Goal: Task Accomplishment & Management: Use online tool/utility

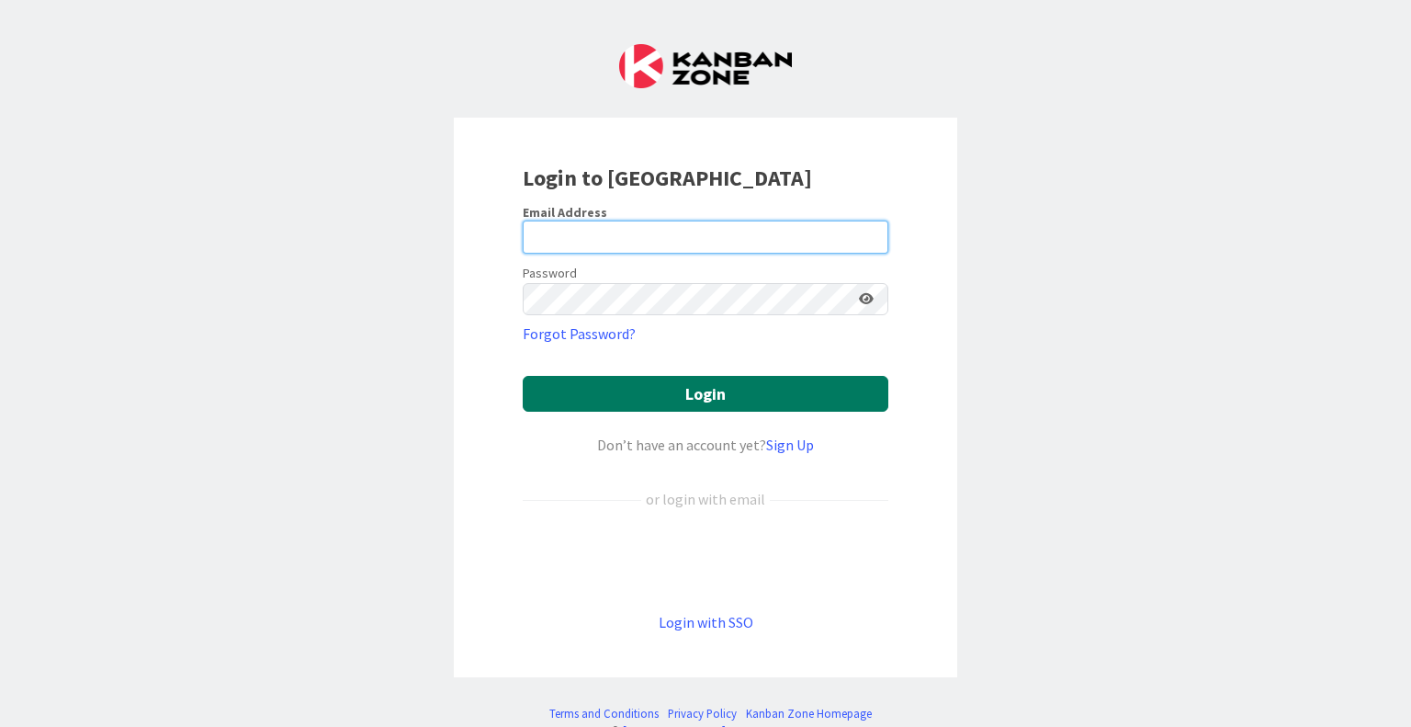
type input "[EMAIL_ADDRESS][DOMAIN_NAME]"
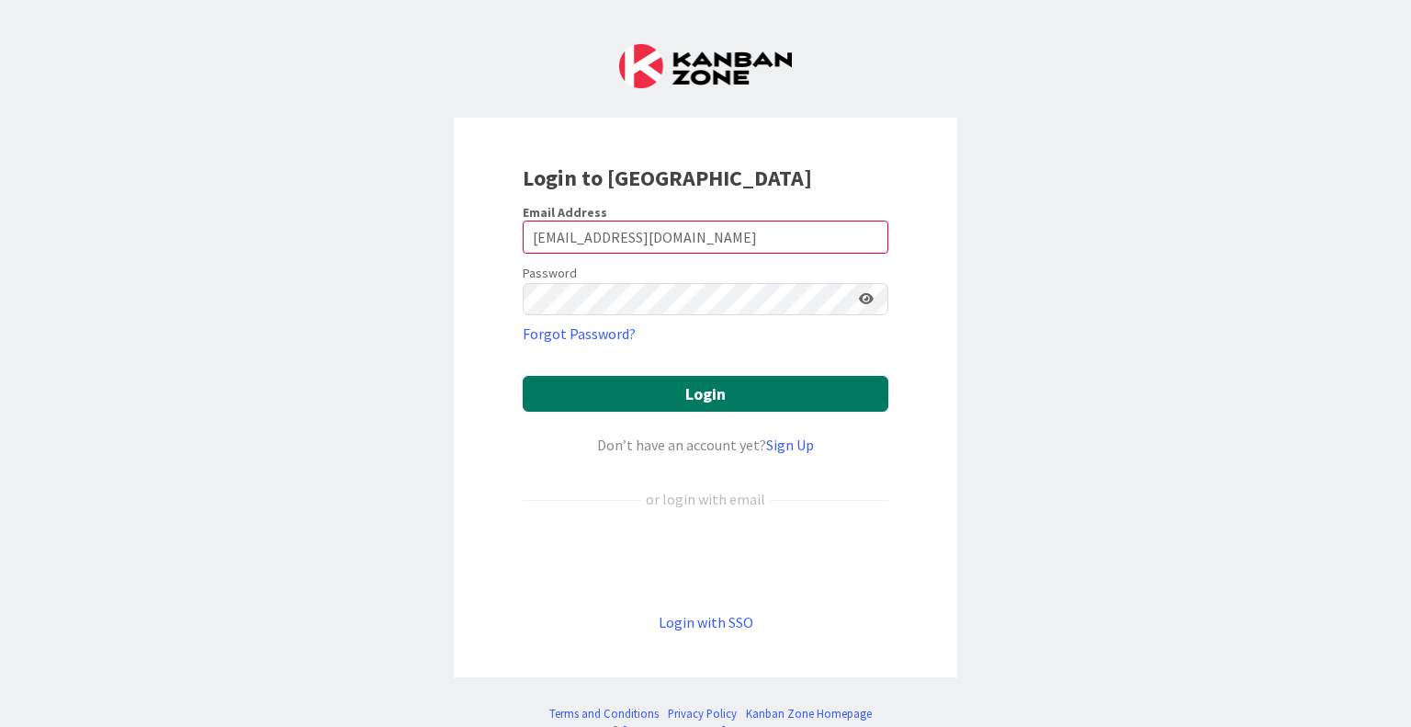
click at [824, 408] on button "Login" at bounding box center [706, 394] width 366 height 36
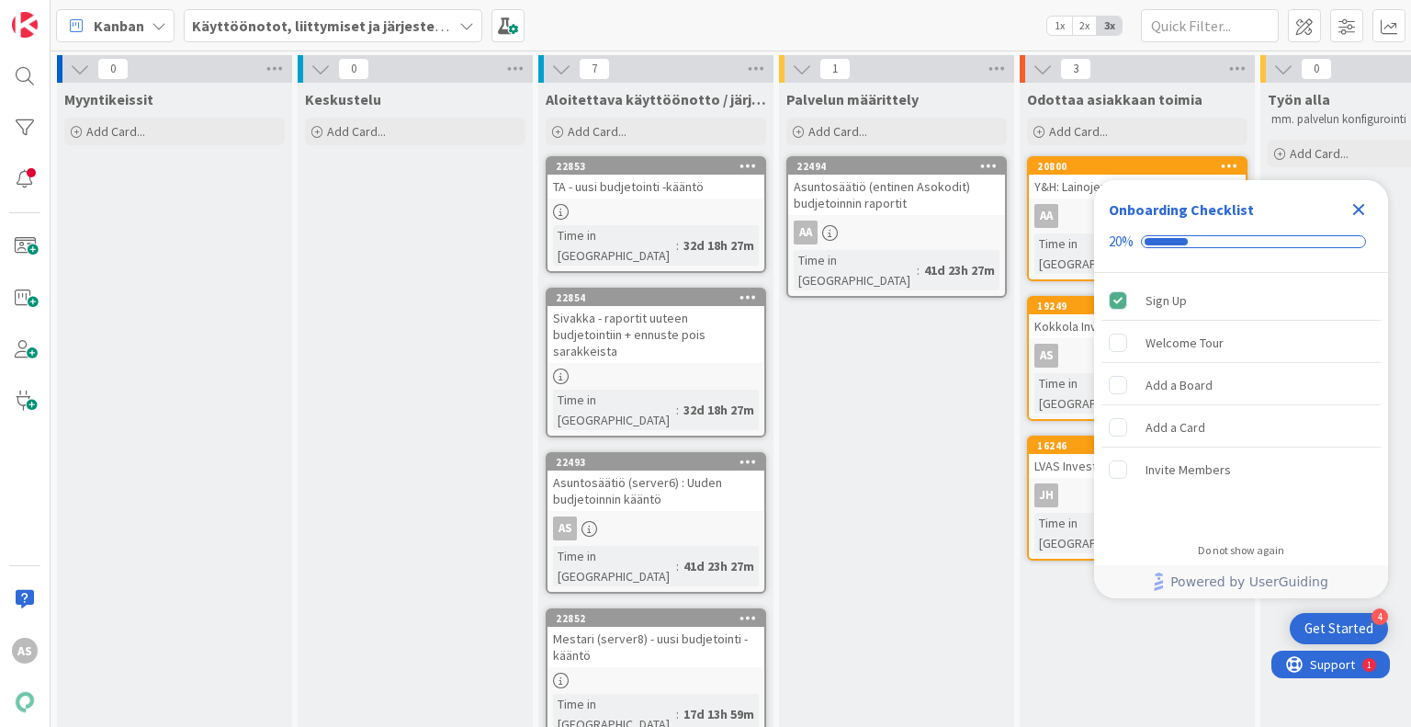
click at [1357, 216] on icon "Close Checklist" at bounding box center [1359, 209] width 22 height 22
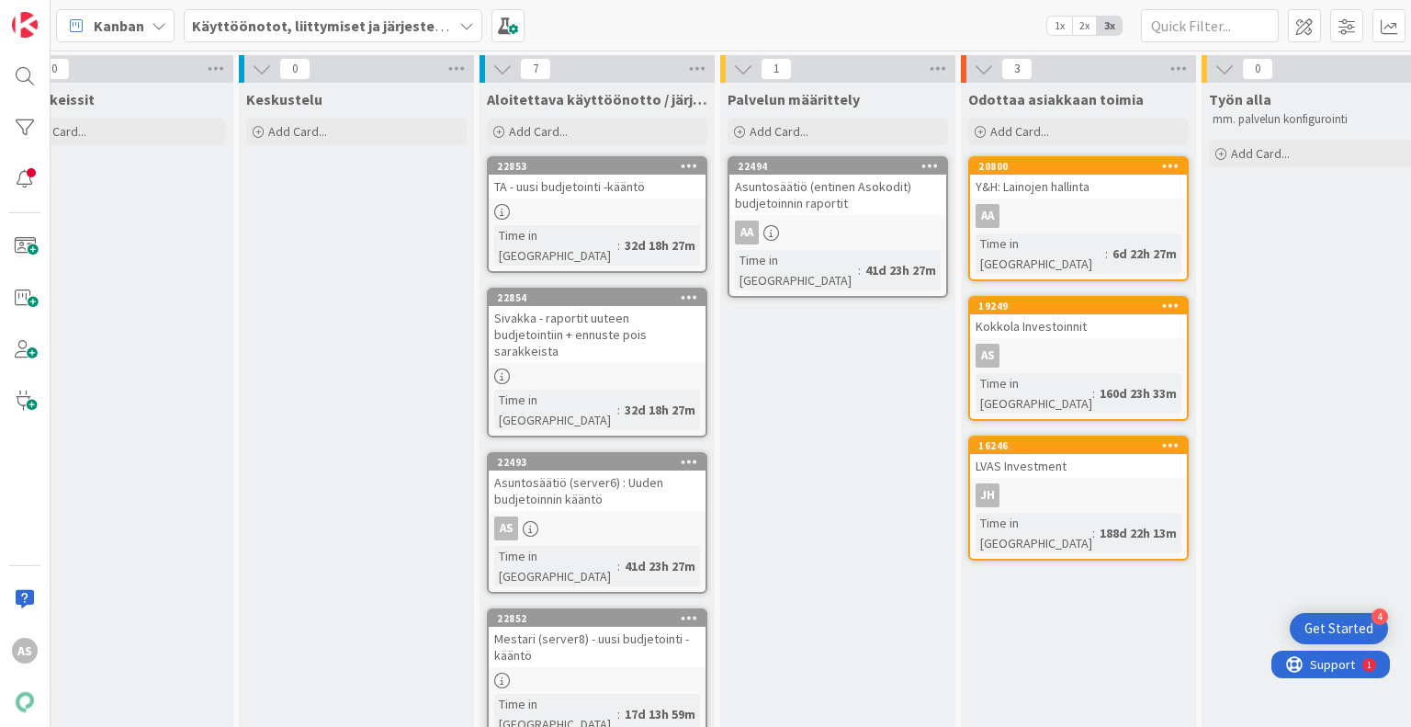
scroll to position [0, 62]
click at [787, 337] on div "Palvelun määrittely Add Card... 22494 Asuntosäätiö (entinen Asokodit) budjetoin…" at bounding box center [834, 609] width 235 height 1052
click at [831, 451] on div "Palvelun määrittely Add Card... 22494 Asuntosäätiö (entinen Asokodit) budjetoin…" at bounding box center [834, 609] width 235 height 1052
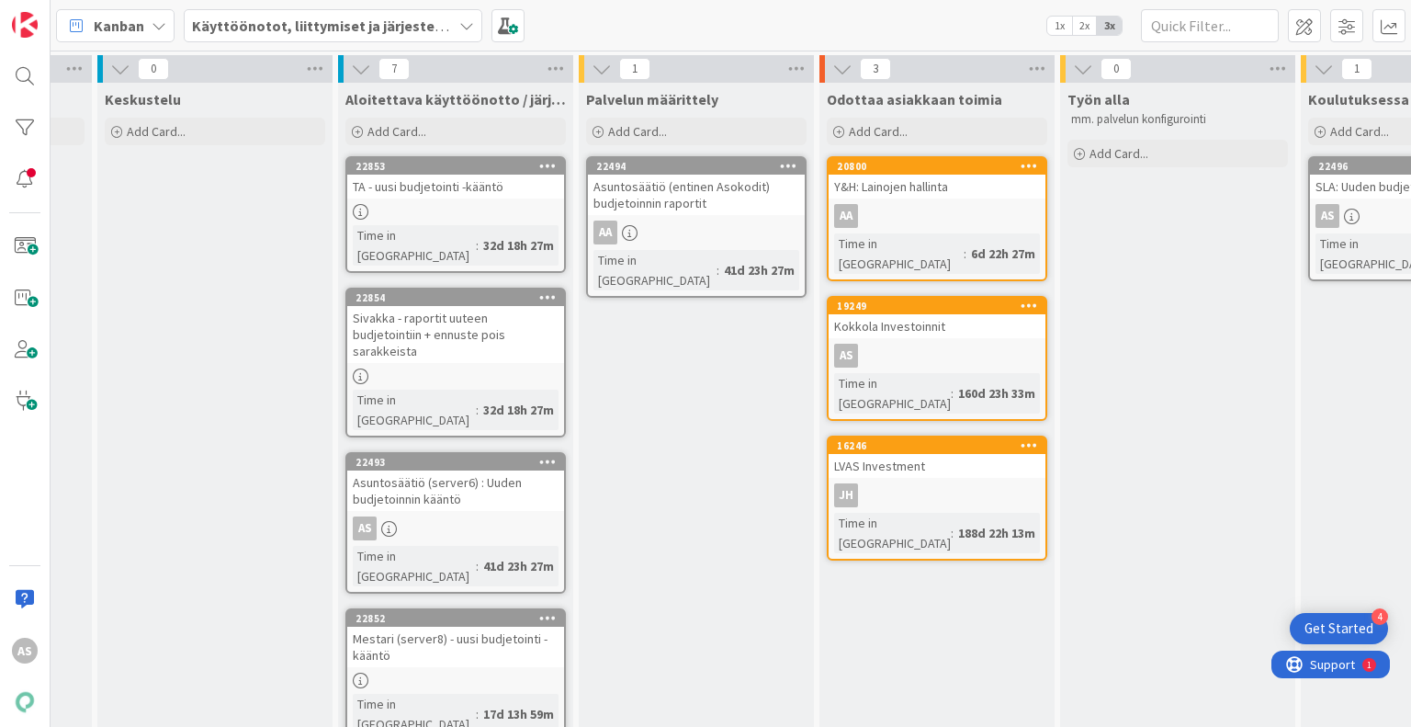
scroll to position [0, 202]
click at [797, 566] on div "Palvelun määrittely Add Card... 22494 Asuntosäätiö (entinen Asokodit) budjetoin…" at bounding box center [694, 609] width 235 height 1052
click at [713, 473] on div "Palvelun määrittely Add Card... 22494 Asuntosäätiö (entinen Asokodit) budjetoin…" at bounding box center [694, 609] width 235 height 1052
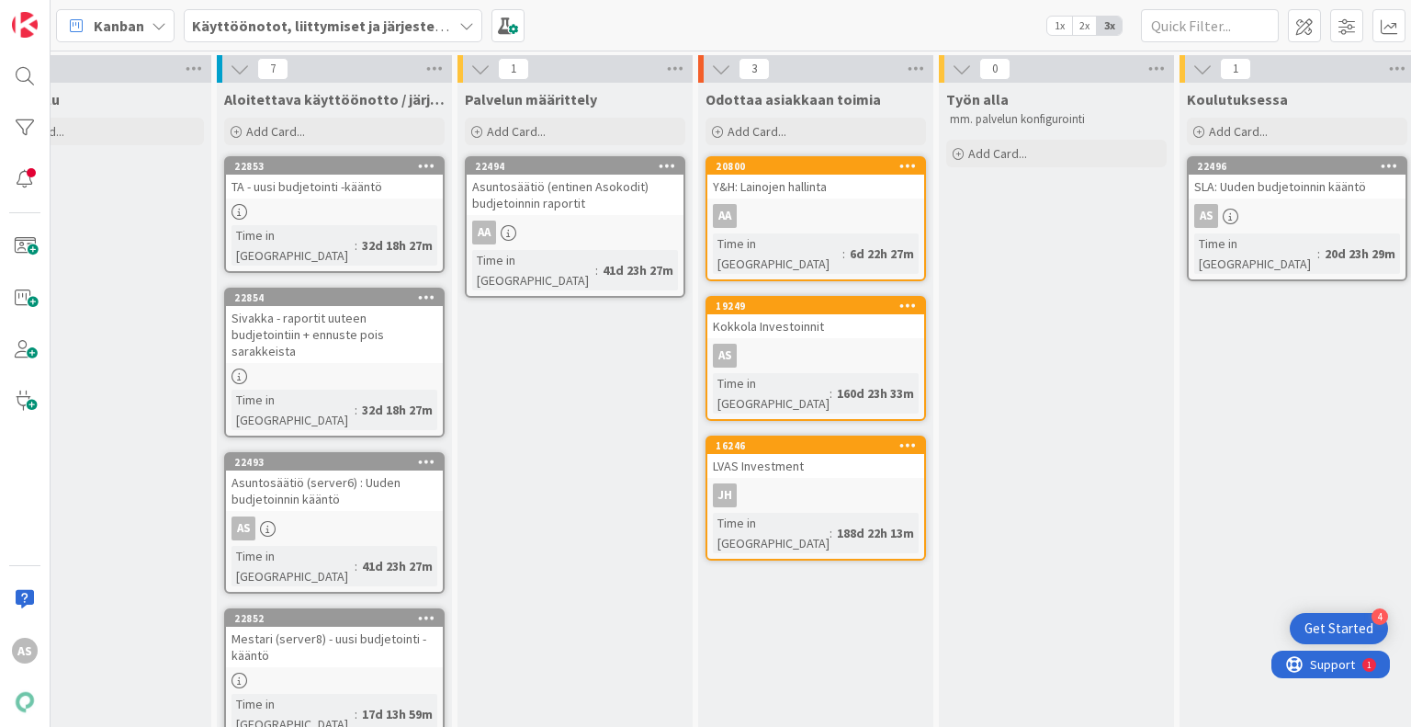
scroll to position [0, 320]
click at [924, 571] on div "Odottaa asiakkaan toimia Add Card... 20800 Y&H: Lainojen hallinta AA Time in [G…" at bounding box center [817, 609] width 235 height 1052
click at [978, 572] on div "Työn alla mm. palvelun konfigurointi Add Card..." at bounding box center [1058, 609] width 235 height 1052
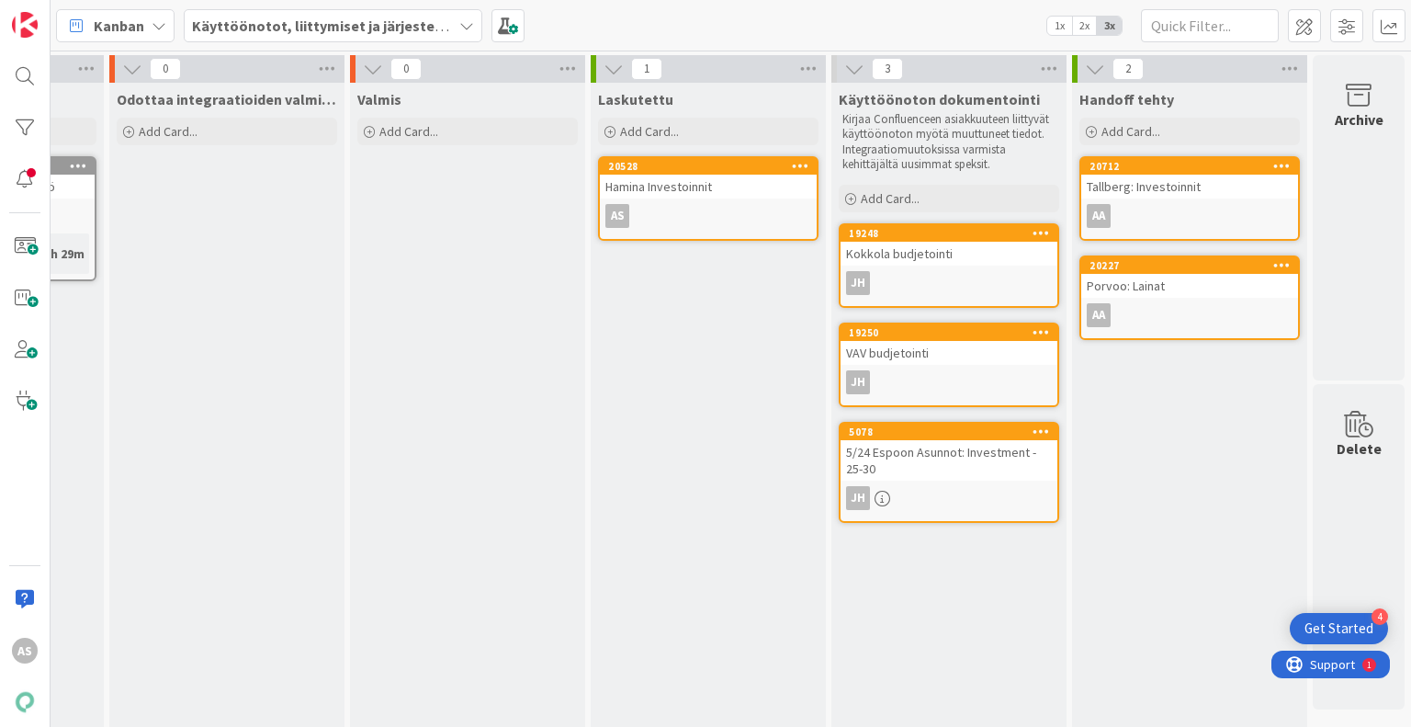
scroll to position [0, 0]
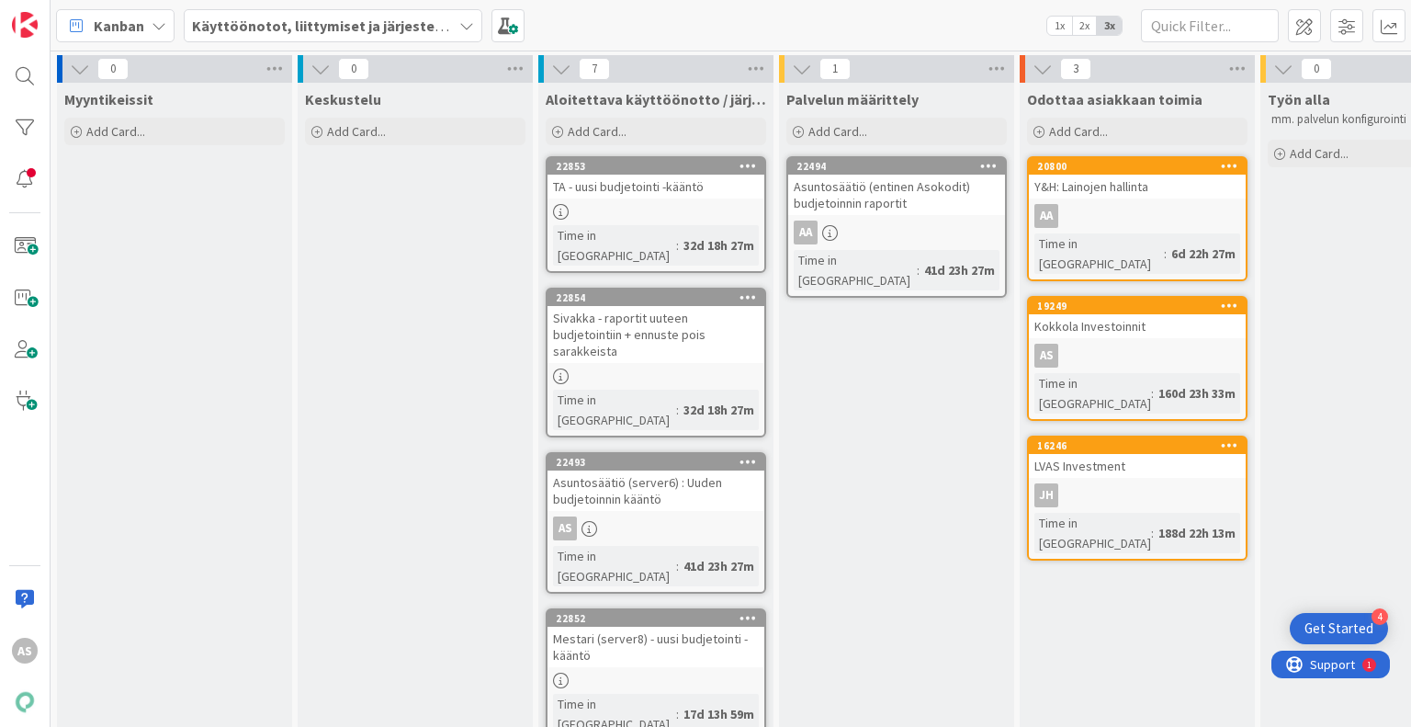
click at [930, 444] on div "Palvelun määrittely Add Card... 22494 Asuntosäätiö (entinen Asokodit) budjetoin…" at bounding box center [896, 609] width 235 height 1052
click at [406, 321] on div "Keskustelu Add Card..." at bounding box center [415, 609] width 235 height 1052
click at [820, 418] on div "Palvelun määrittely Add Card... 22494 Asuntosäätiö (entinen Asokodit) budjetoin…" at bounding box center [896, 609] width 235 height 1052
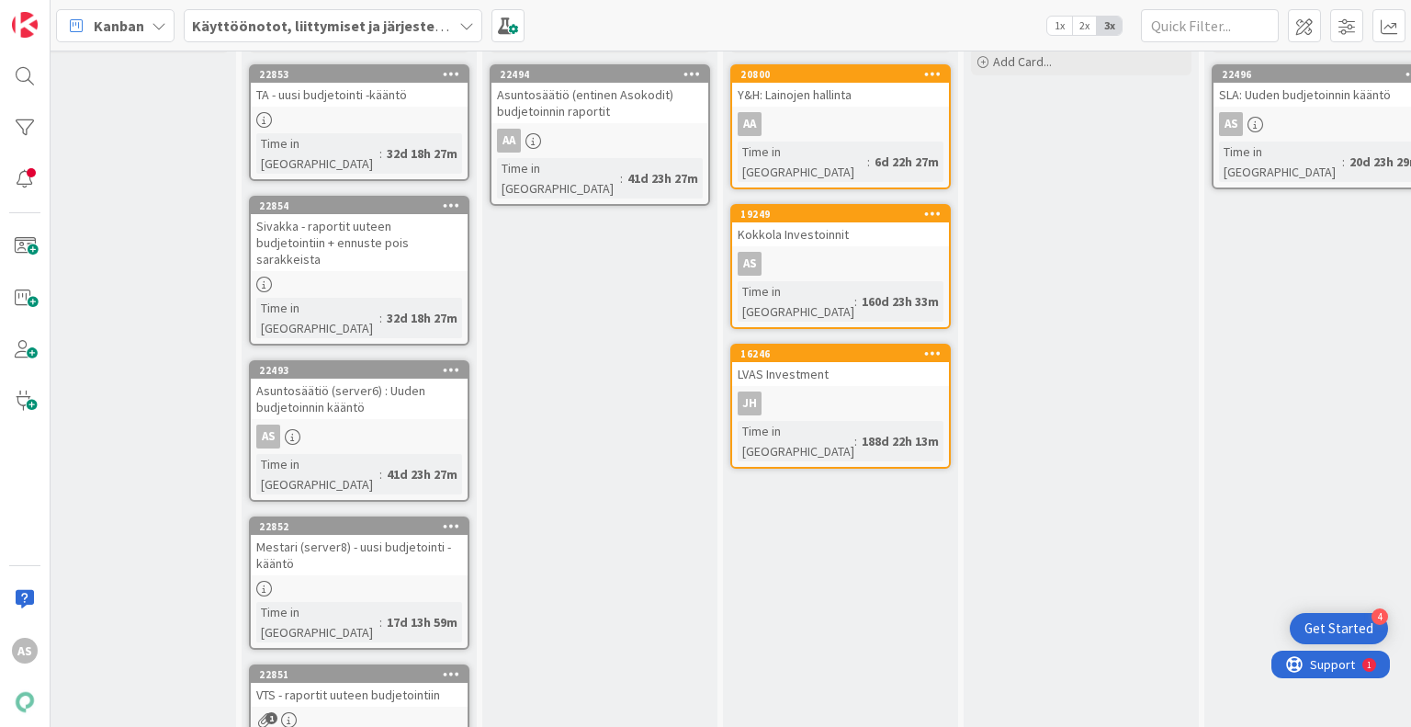
scroll to position [0, 297]
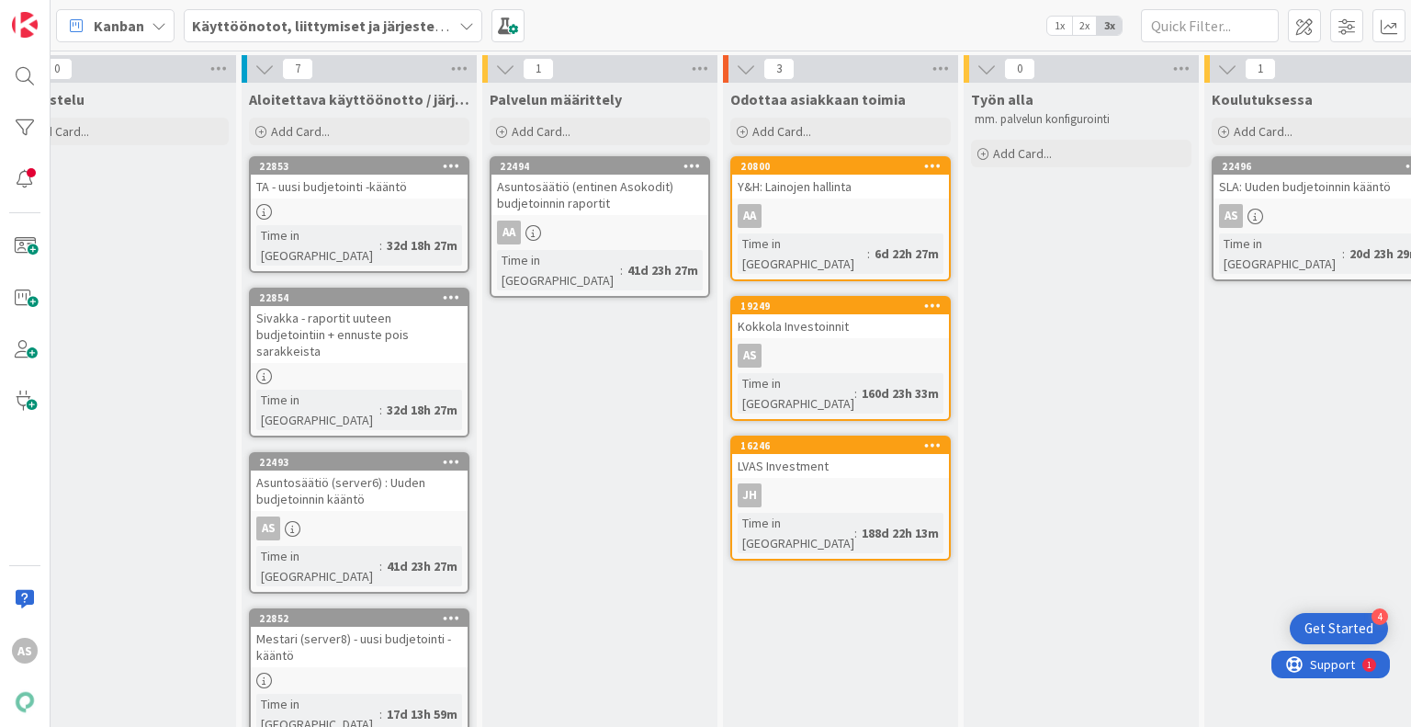
click at [1023, 529] on div "Työn alla mm. palvelun konfigurointi Add Card..." at bounding box center [1081, 609] width 235 height 1052
click at [608, 409] on div "Palvelun määrittely Add Card... 22494 Asuntosäätiö (entinen Asokodit) budjetoin…" at bounding box center [599, 609] width 235 height 1052
click at [666, 544] on div "Palvelun määrittely Add Card... 22494 Asuntosäätiö (entinen Asokodit) budjetoin…" at bounding box center [599, 609] width 235 height 1052
click at [620, 574] on div "Palvelun määrittely Add Card... 22494 Asuntosäätiö (entinen Asokodit) budjetoin…" at bounding box center [599, 609] width 235 height 1052
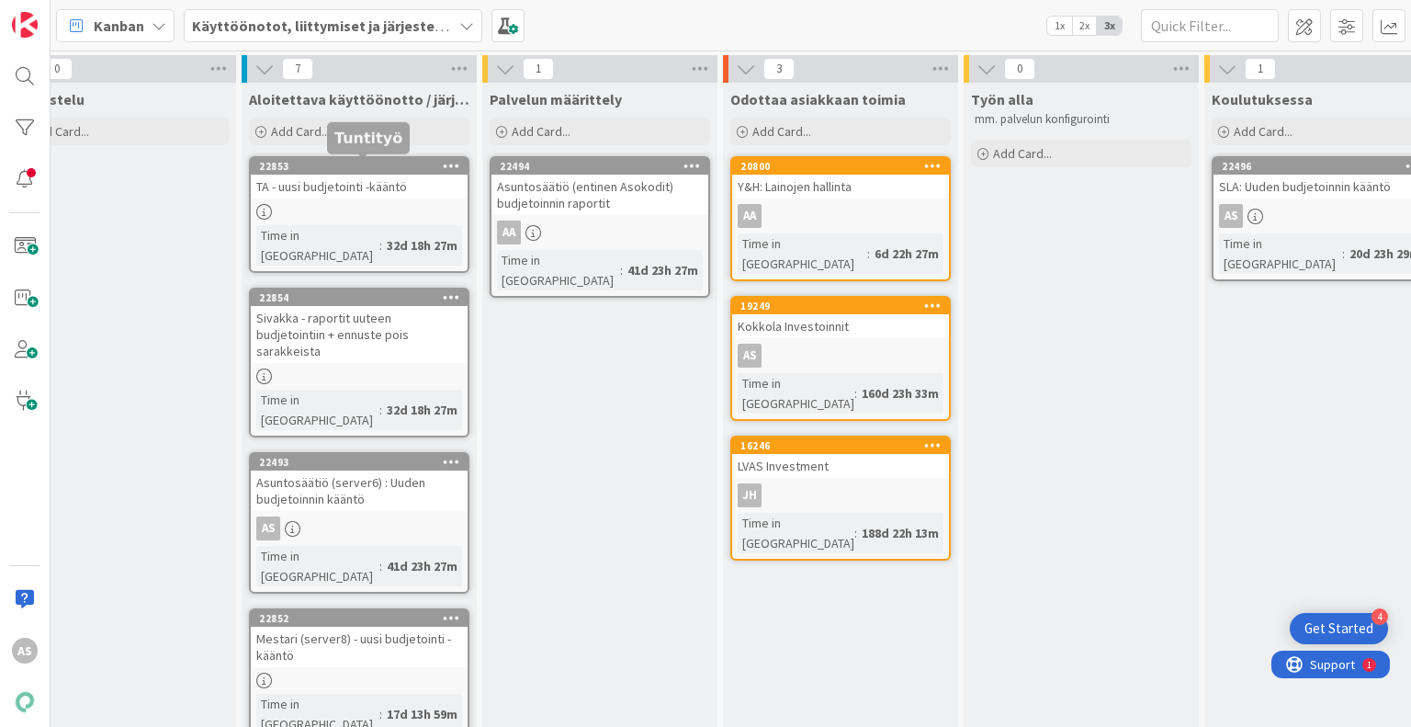
click at [381, 163] on div "22853" at bounding box center [363, 166] width 209 height 13
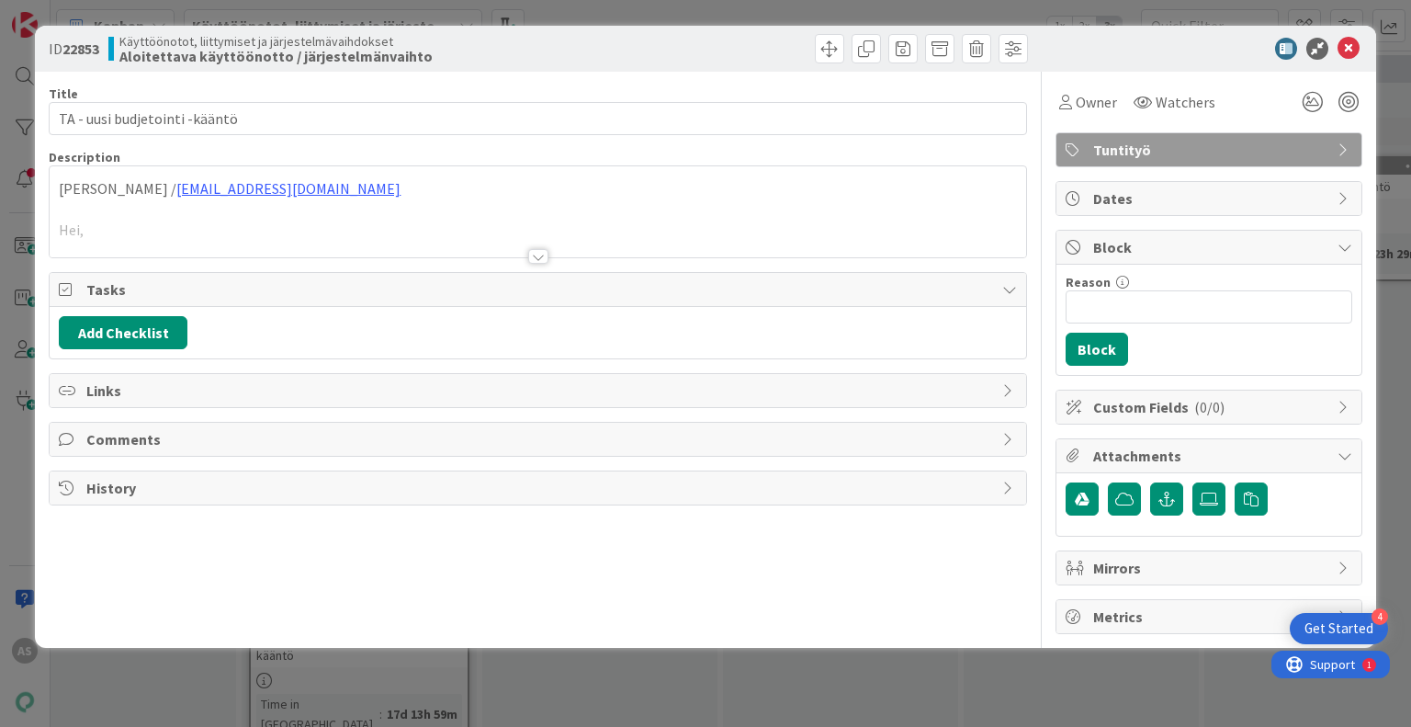
click at [532, 253] on div at bounding box center [538, 256] width 20 height 15
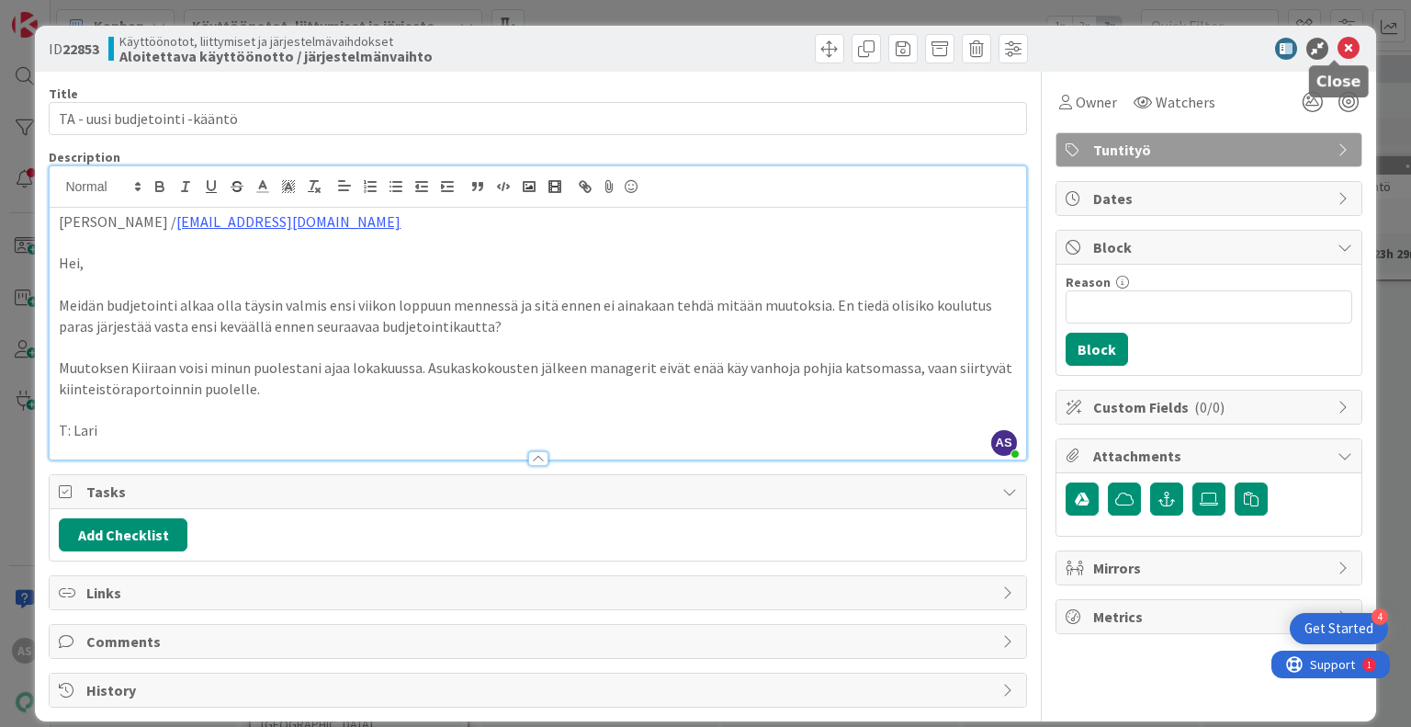
click at [1338, 47] on icon at bounding box center [1349, 49] width 22 height 22
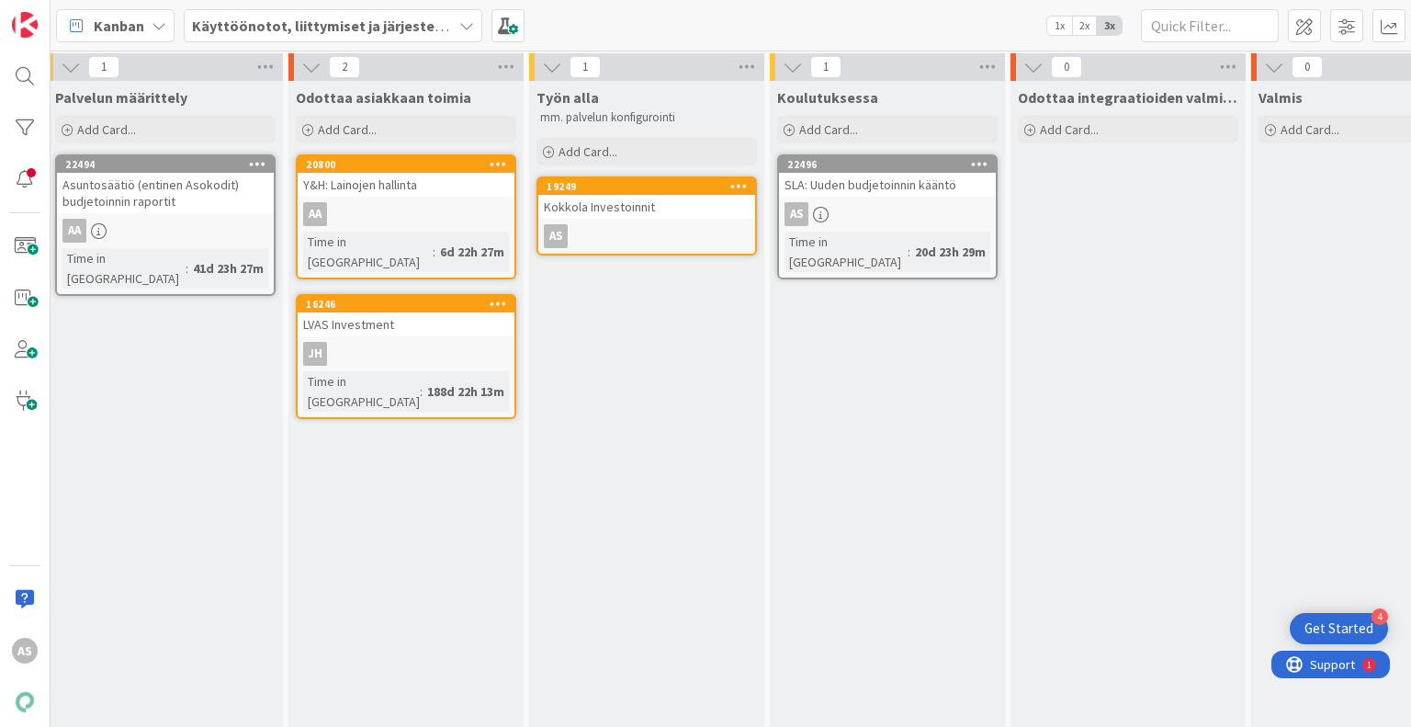
scroll to position [0, 733]
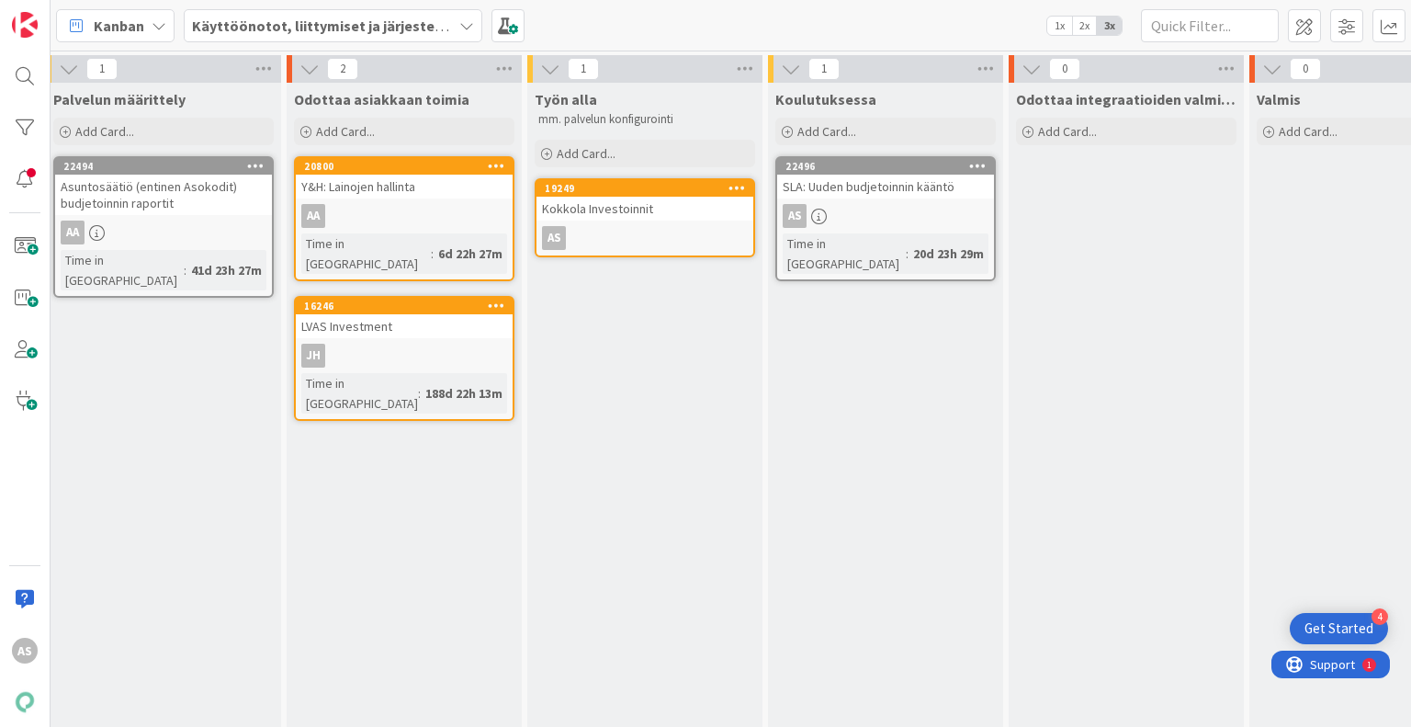
click at [1085, 536] on div "Odottaa integraatioiden valmistumista Add Card..." at bounding box center [1126, 609] width 235 height 1052
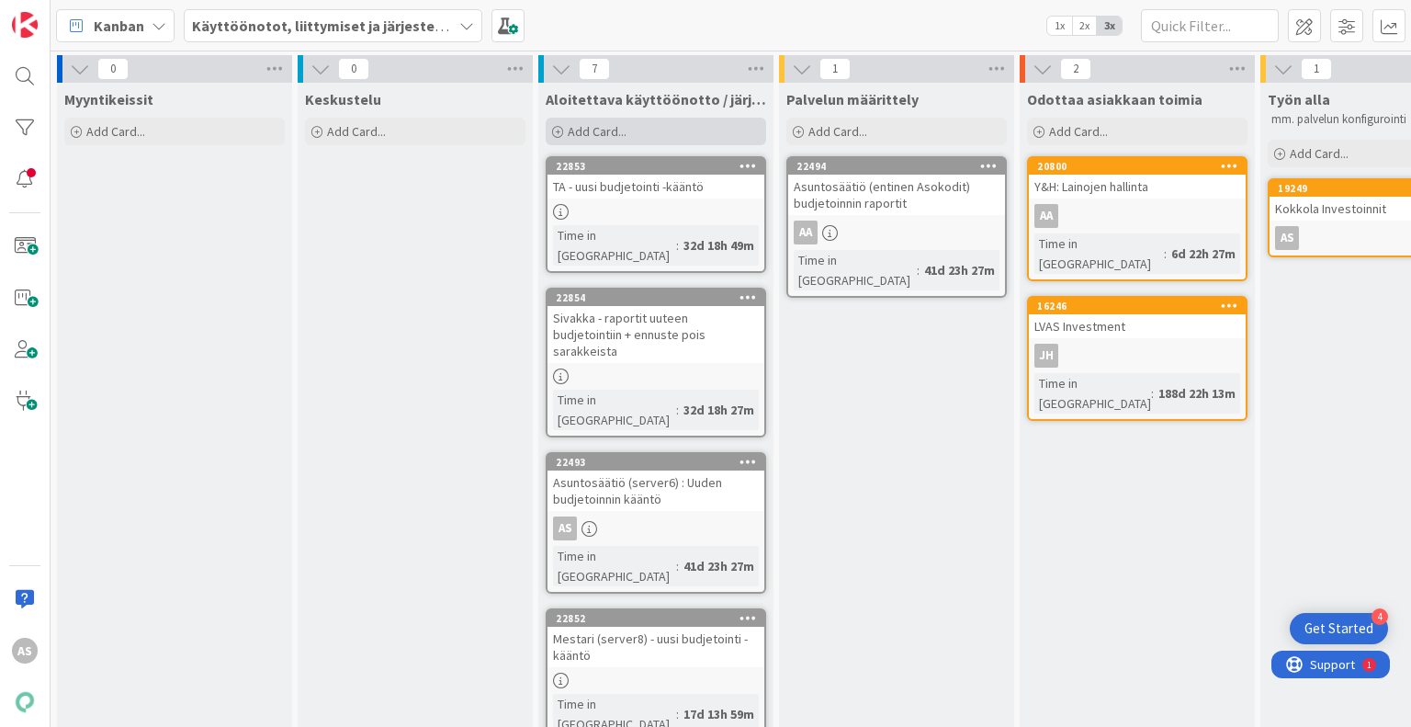
click at [608, 123] on span "Add Card..." at bounding box center [597, 131] width 59 height 17
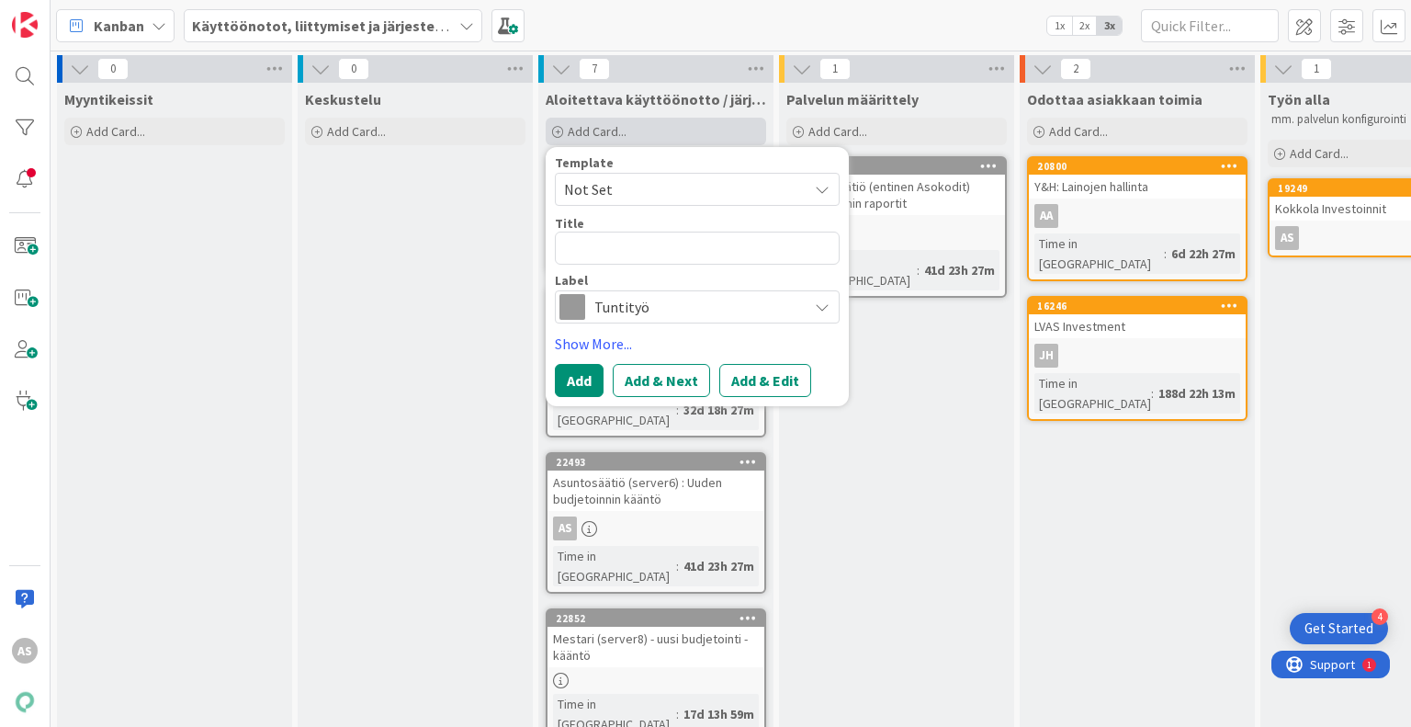
type textarea "x"
type textarea "V"
type textarea "x"
type textarea "Va"
type textarea "x"
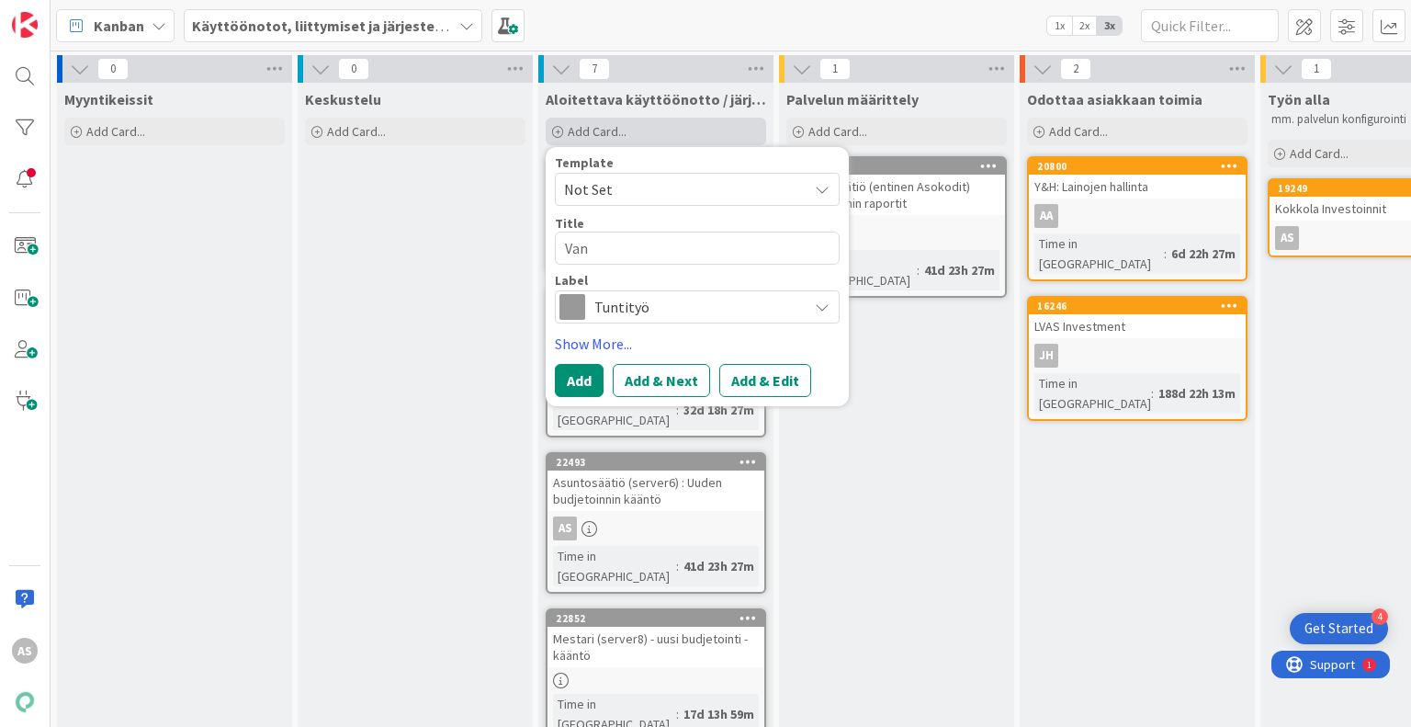
type textarea "Vant"
type textarea "x"
type textarea "Vanta"
type textarea "x"
type textarea "Vantaa"
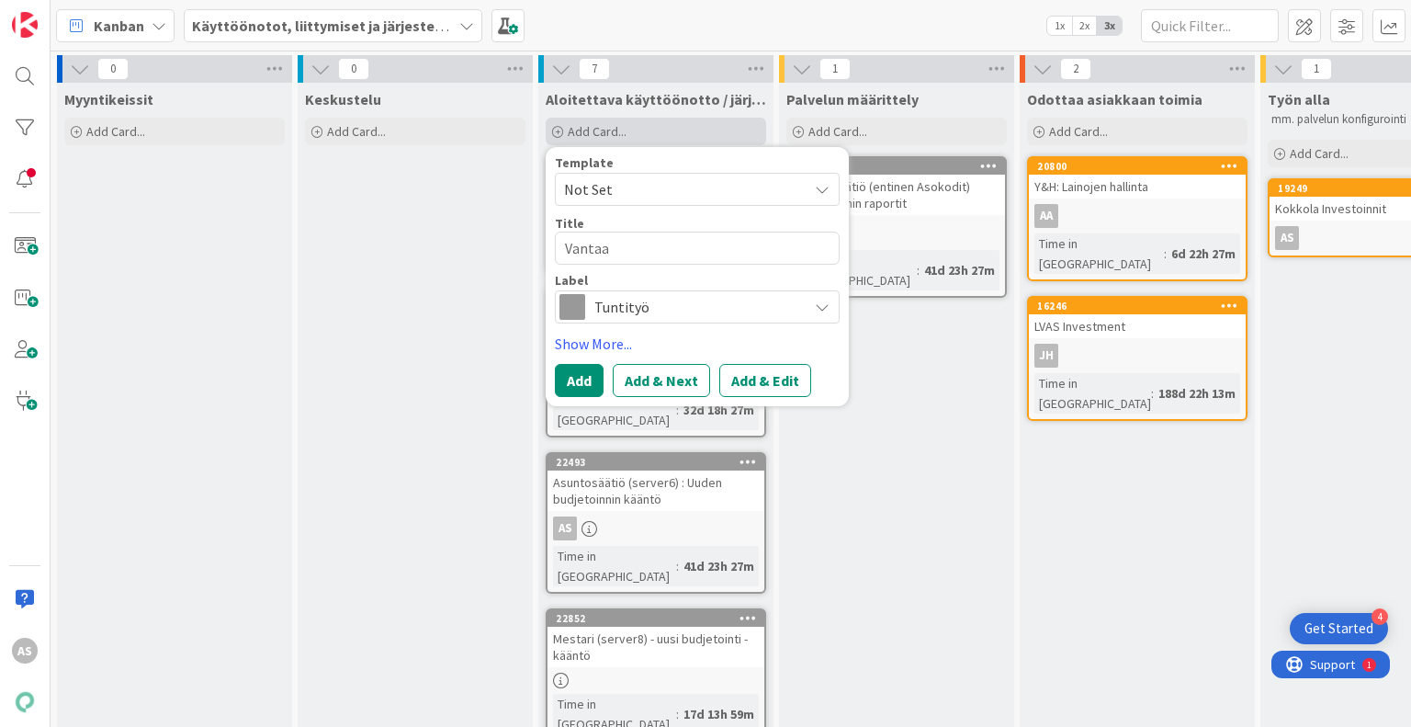
type textarea "x"
type textarea "Vantaan"
type textarea "x"
type textarea "Vantaan"
type textarea "x"
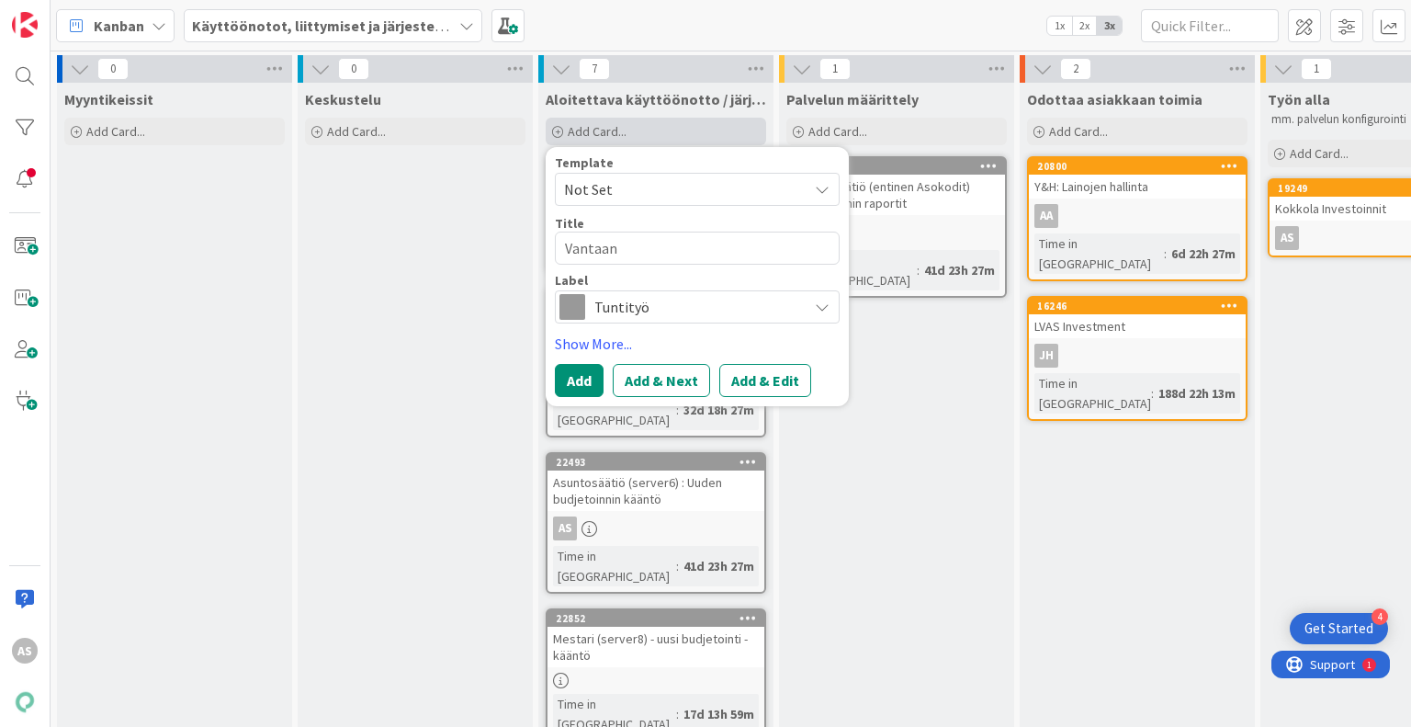
type textarea "Vantaan j"
type textarea "x"
type textarea "Vantaan ja"
type textarea "x"
type textarea "Vantaan ja"
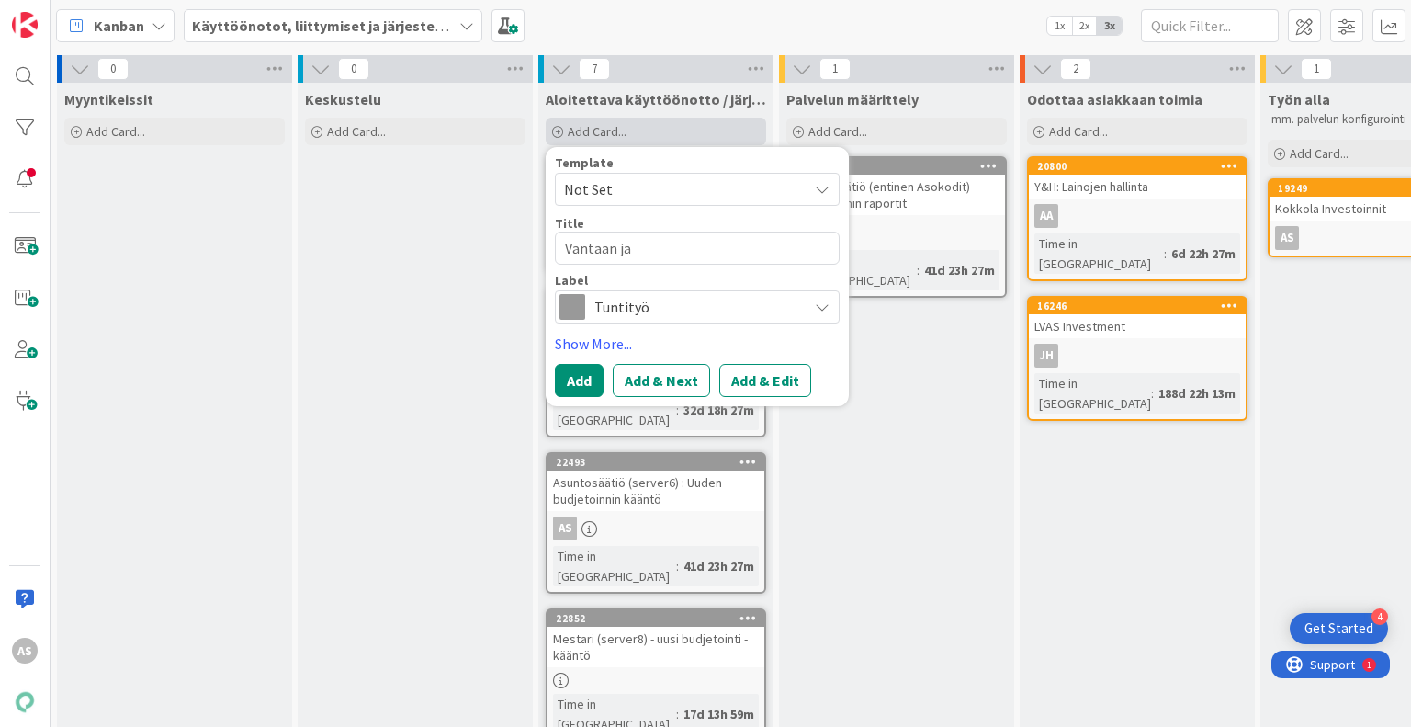
type textarea "x"
type textarea "Vantaan ja K"
type textarea "x"
type textarea "Vantaan ja Ke"
type textarea "x"
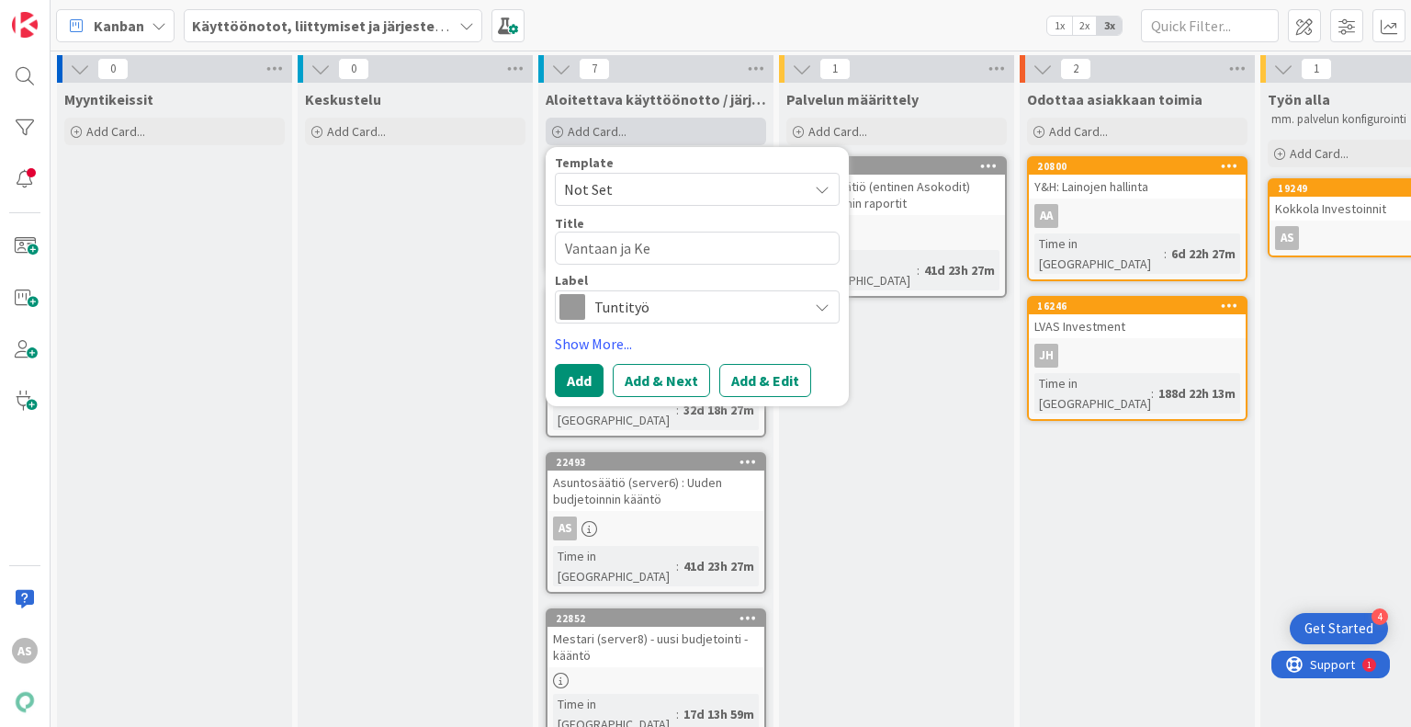
type textarea "Vantaan ja Ker"
type textarea "x"
type textarea "Vantaan ja Kera"
type textarea "x"
type textarea "Vantaan ja Kerav"
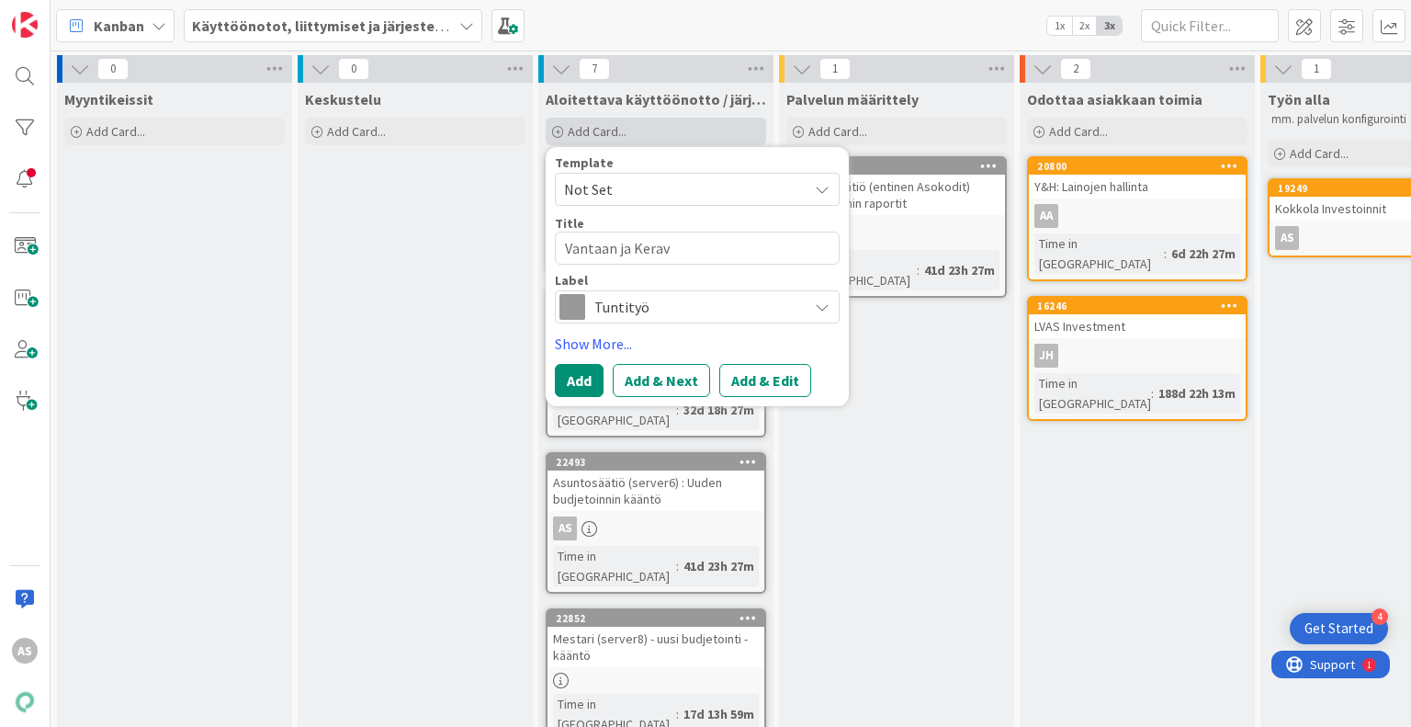
type textarea "x"
type textarea "Vantaan ja Kerava"
type textarea "x"
type textarea "Vantaan ja Keravan"
type textarea "x"
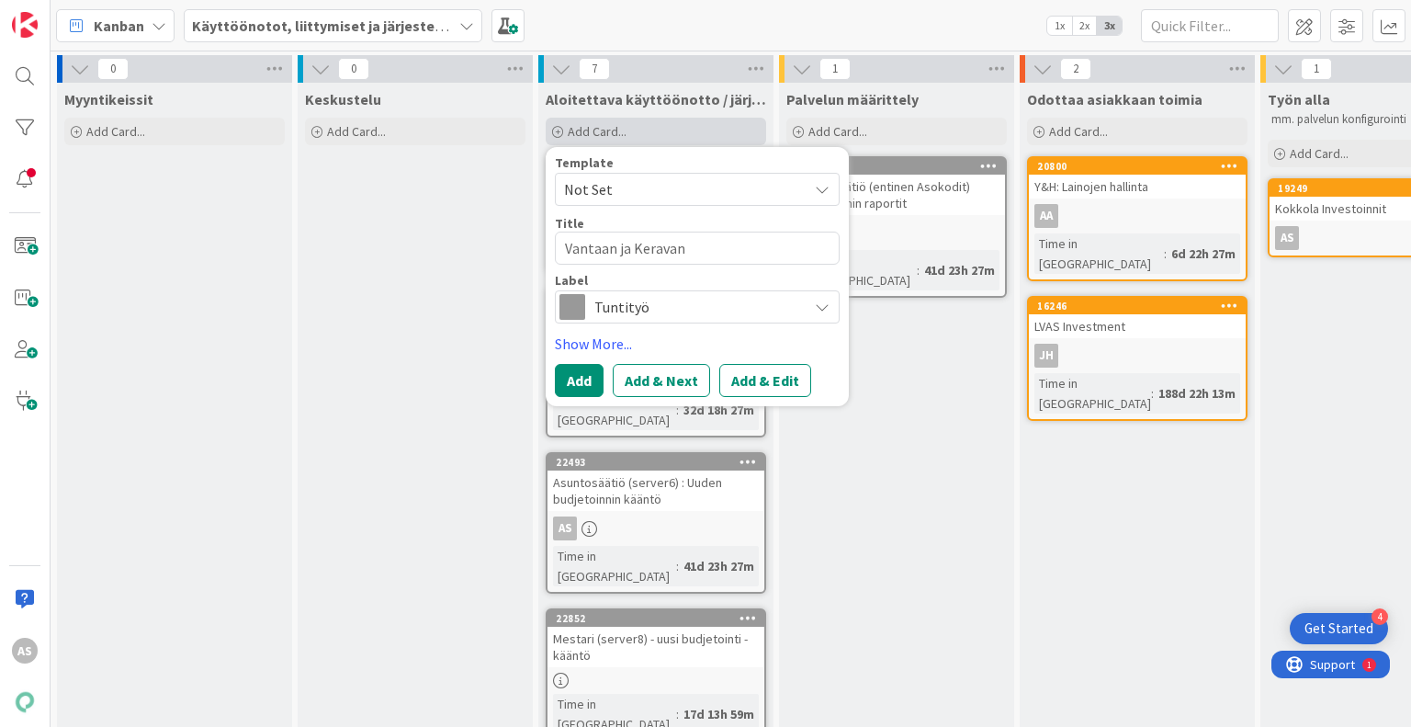
type textarea "Vantaan ja Keravan h"
type textarea "x"
type textarea "Vantaan ja Keravan hy"
type textarea "x"
type textarea "Vantaan ja Keravan hyvi"
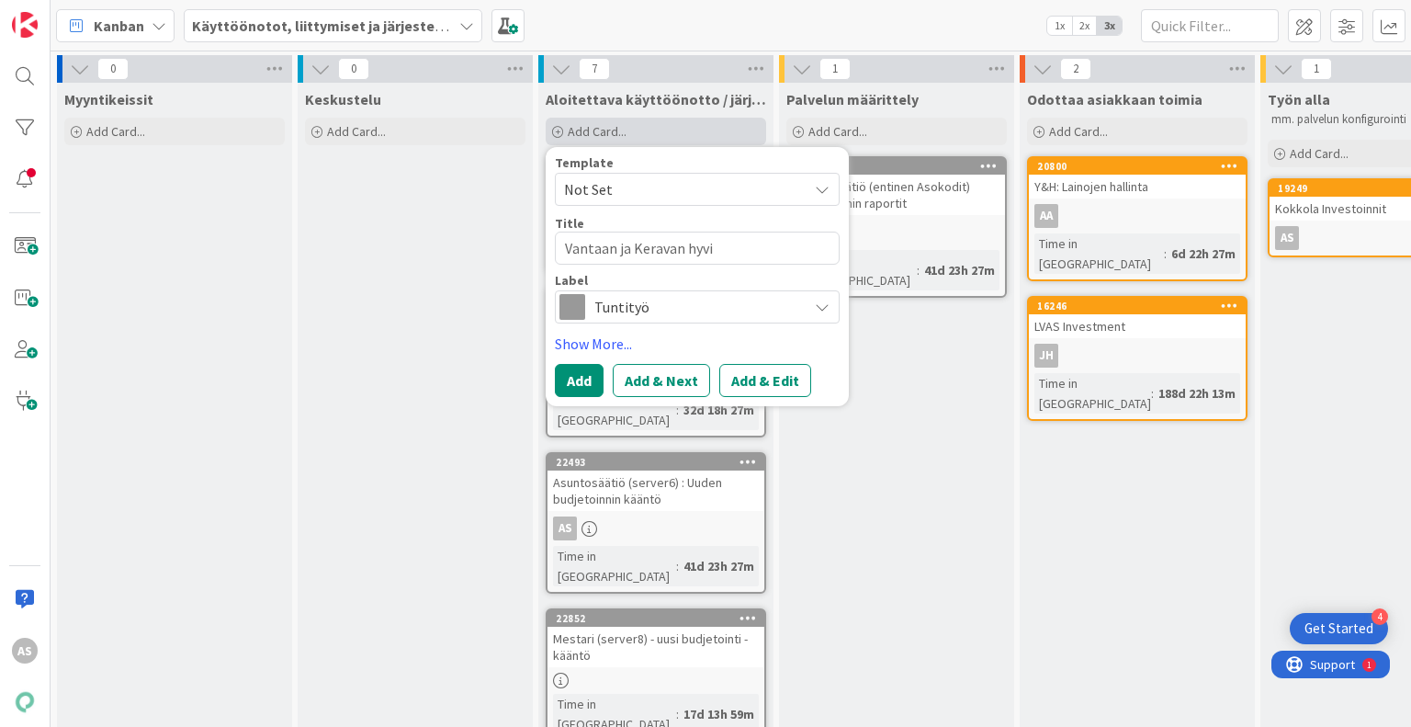
type textarea "x"
type textarea "Vantaan ja Keravan hyvin"
type textarea "x"
type textarea "Vantaan ja Keravan hyvinv"
type textarea "x"
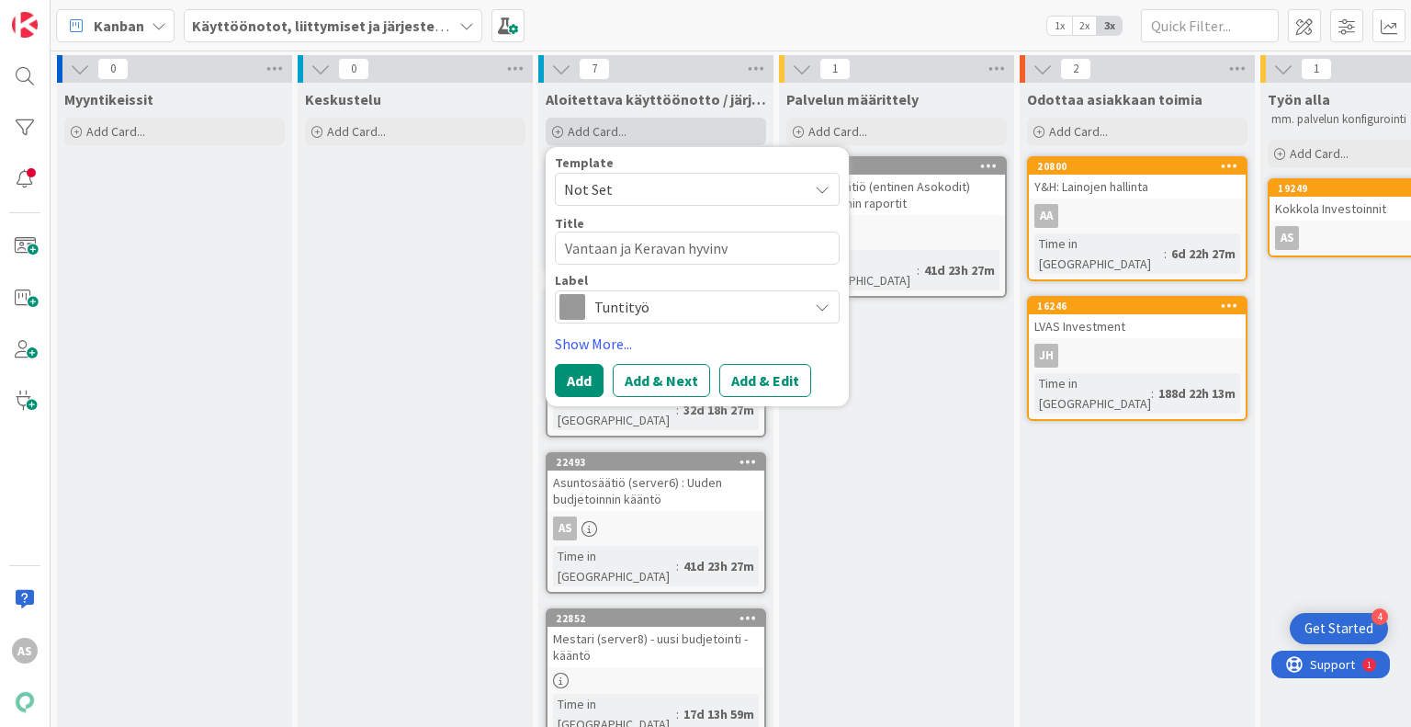
type textarea "Vantaan ja Keravan hyvinvo"
type textarea "x"
type textarea "Vantaan ja Keravan hyvinvoi"
type textarea "x"
type textarea "Vantaan ja Keravan hyvinvoin"
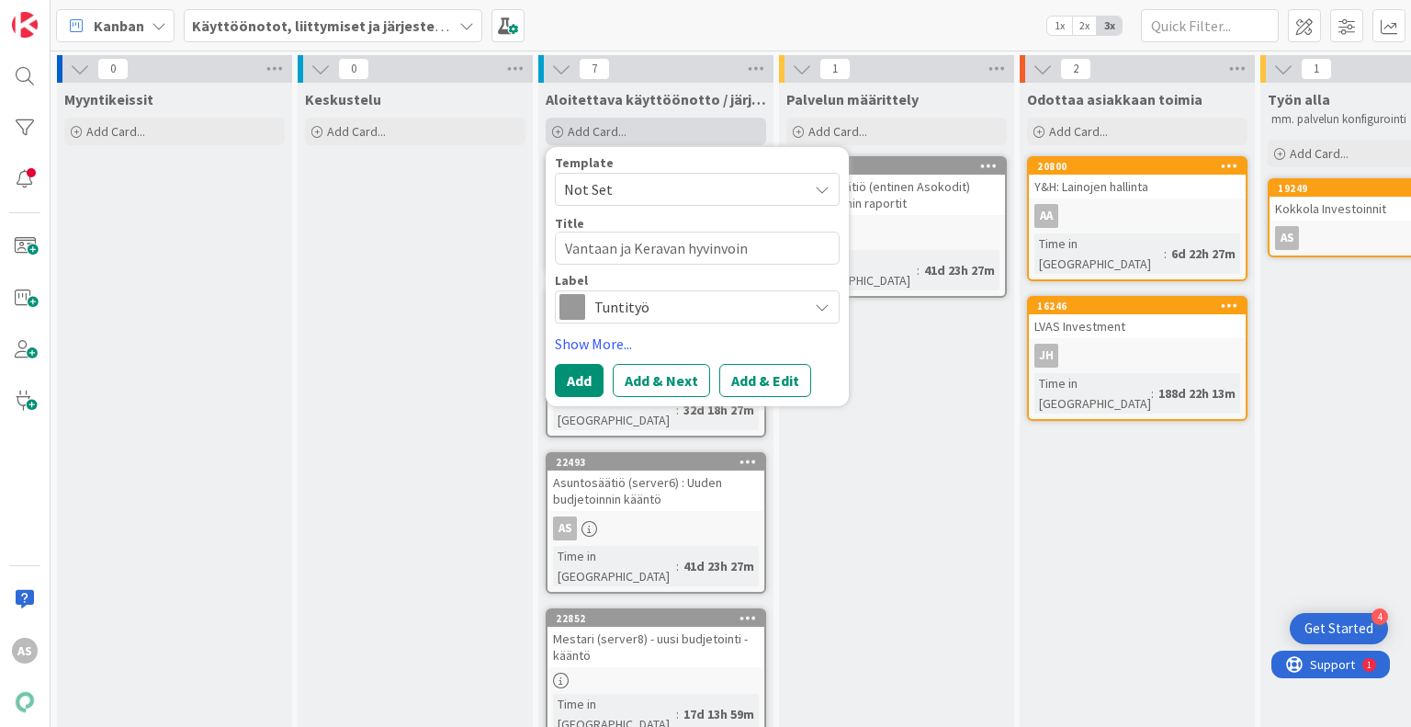
type textarea "x"
type textarea "Vantaan ja Keravan hyvinvoint"
type textarea "x"
type textarea "Vantaan ja Keravan hyvinvointi"
type textarea "x"
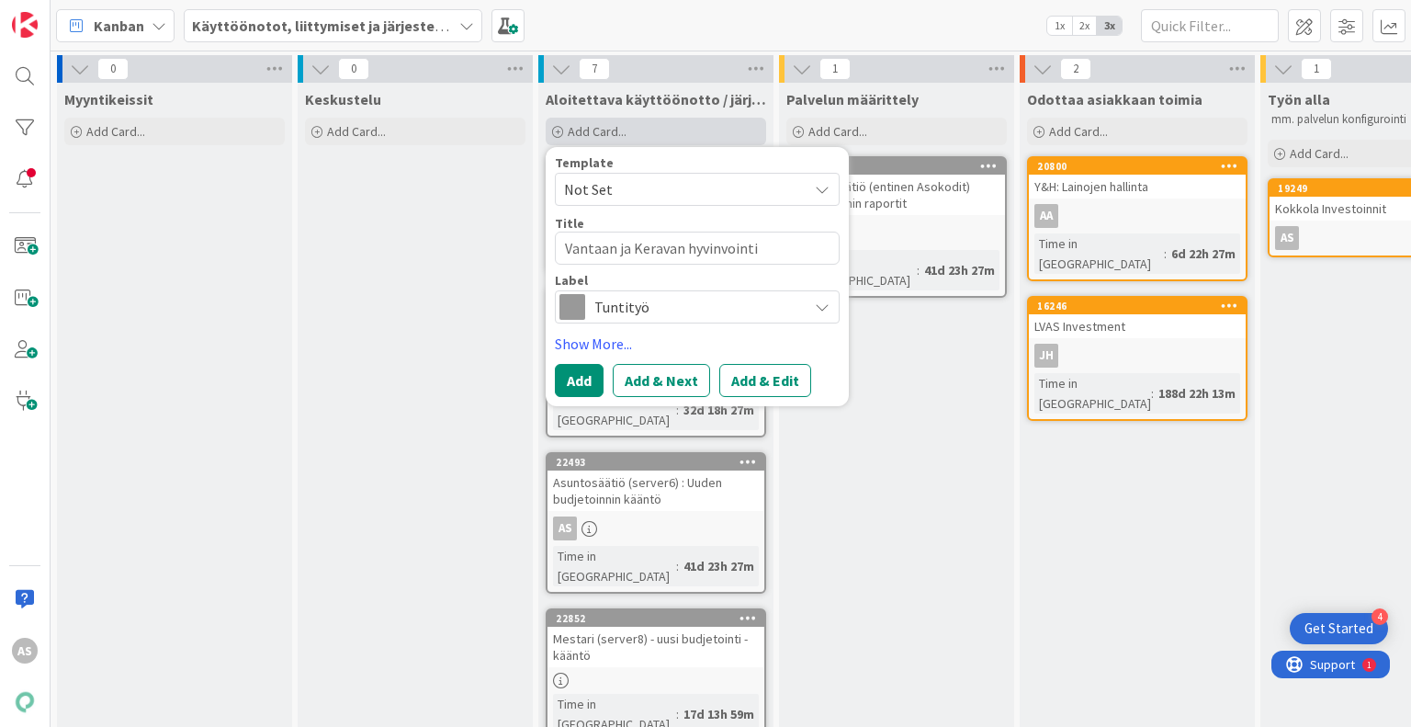
type textarea "Vantaan ja Keravan hyvinvointia"
type textarea "x"
type textarea "Vantaan ja Keravan hyvinvointialu"
type textarea "x"
type textarea "Vantaan ja Keravan hyvinvointialue"
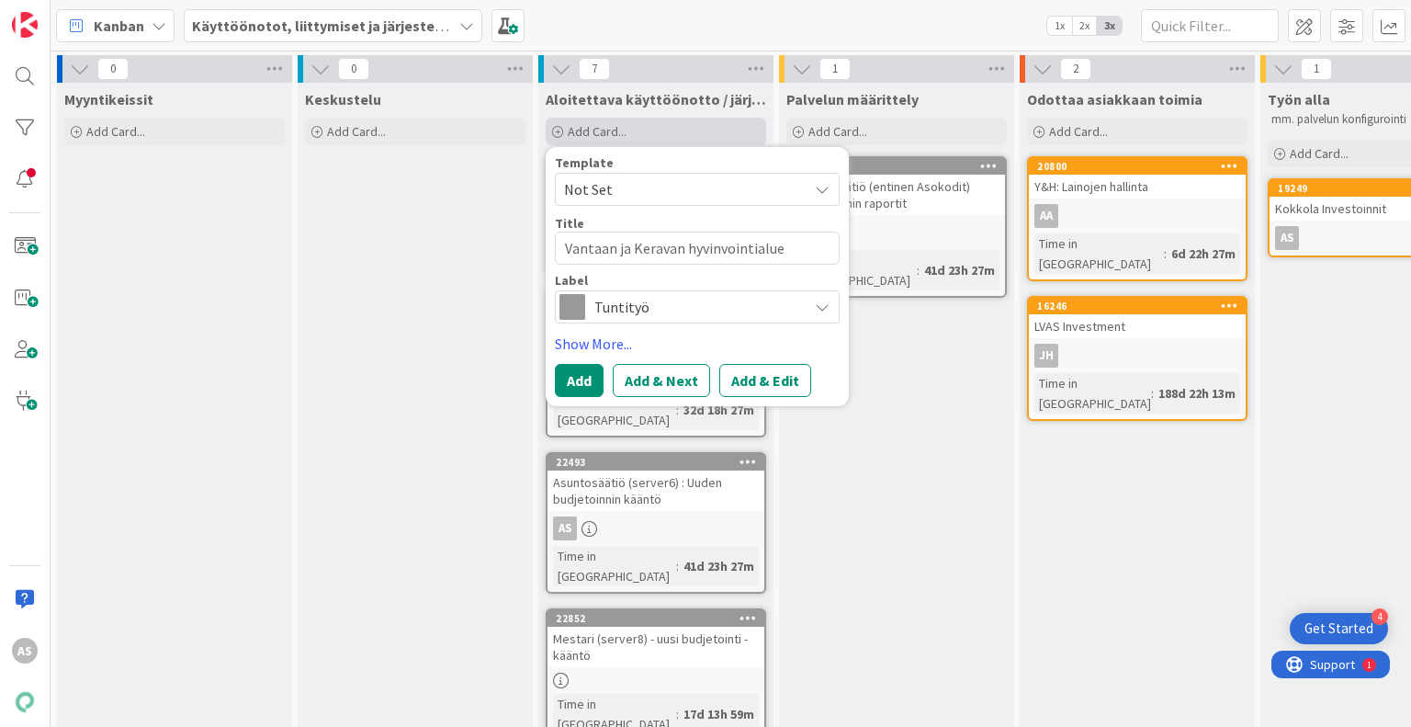
type textarea "x"
type textarea "Vantaan ja Keravan hyvinvointialue:"
type textarea "x"
type textarea "Vantaan ja Keravan hyvinvointialue:"
type textarea "x"
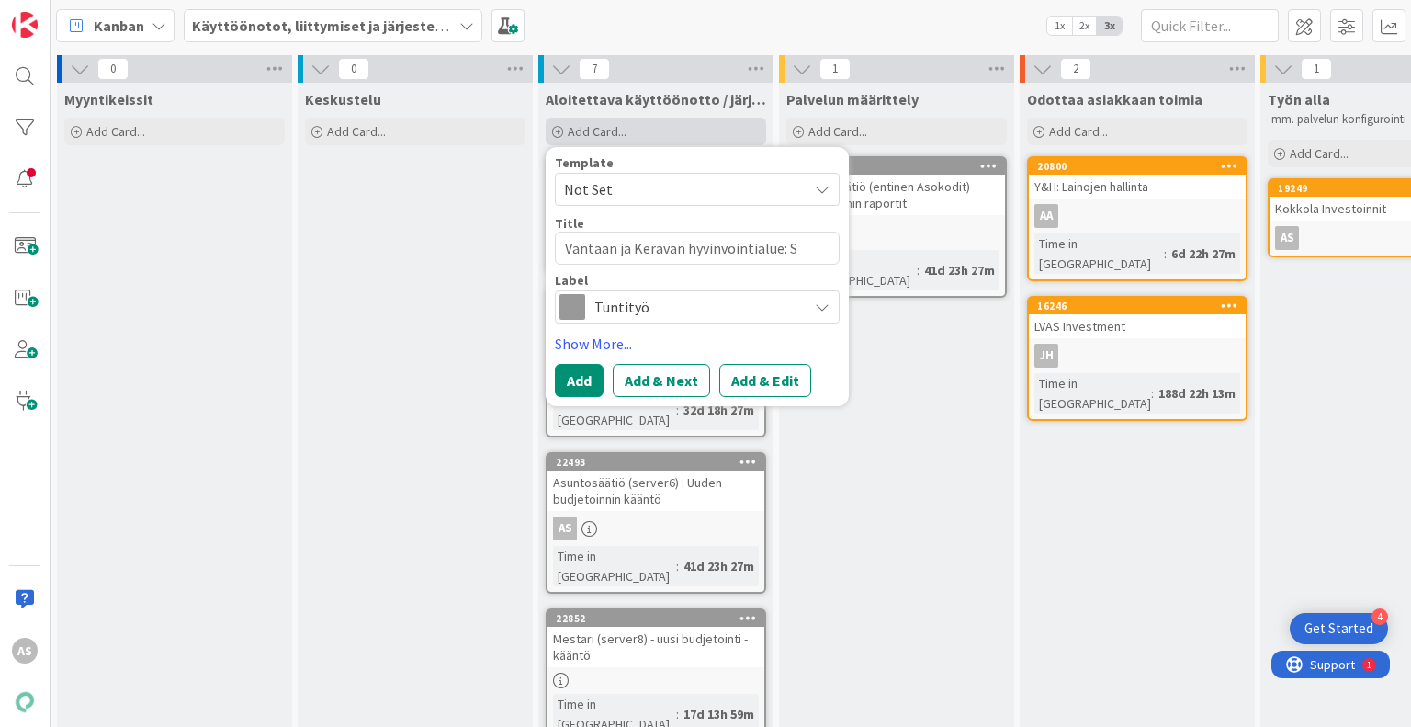
type textarea "Vantaan ja Keravan hyvinvointialue: So"
type textarea "x"
type textarea "Vantaan ja Keravan hyvinvointialue: Sol"
type textarea "x"
type textarea "Vantaan ja Keravan hyvinvointialue: Solu"
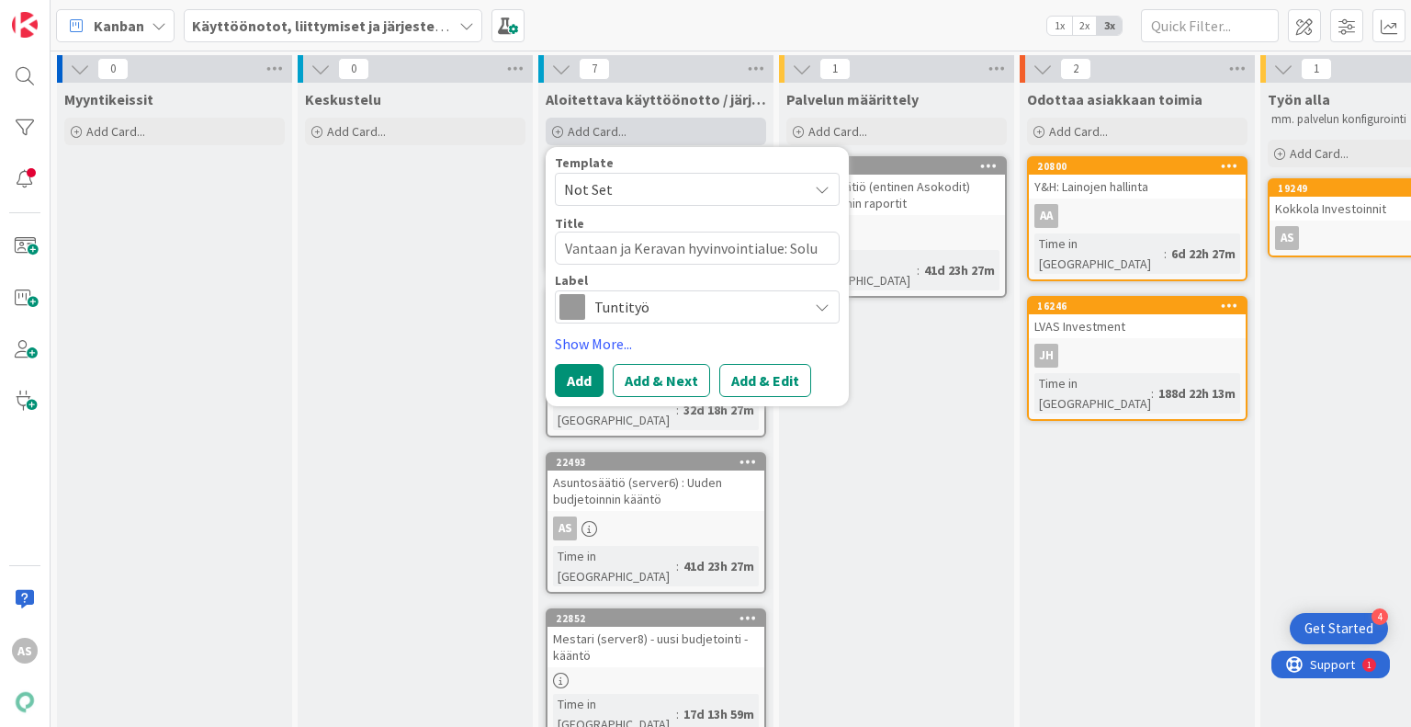
type textarea "x"
type textarea "Vantaan ja Keravan hyvinvointialue: Solu-"
type textarea "x"
type textarea "Vantaan ja Keravan hyvinvointialue: Solu-l"
type textarea "x"
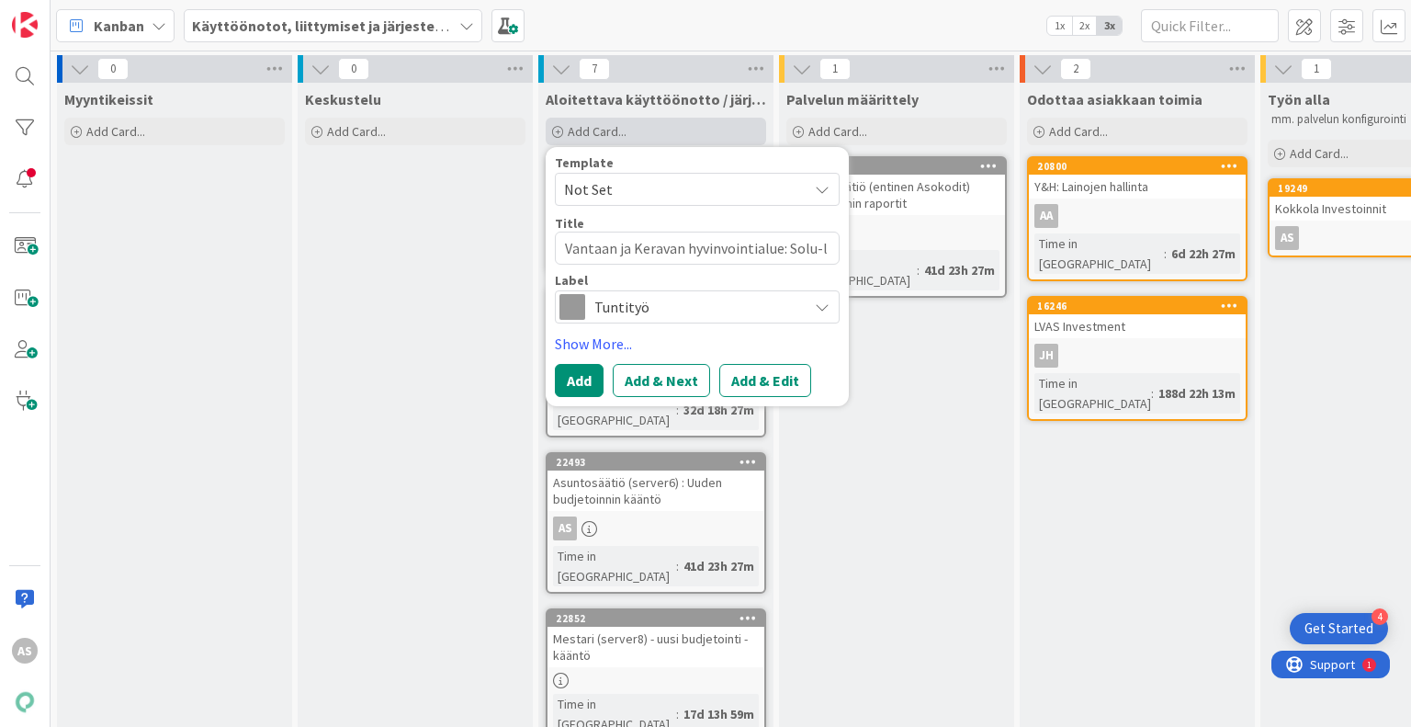
type textarea "Vantaan ja Keravan hyvinvointialue: Solu-la"
type textarea "x"
type textarea "Vantaan ja Keravan hyvinvointialue: Solu-lai"
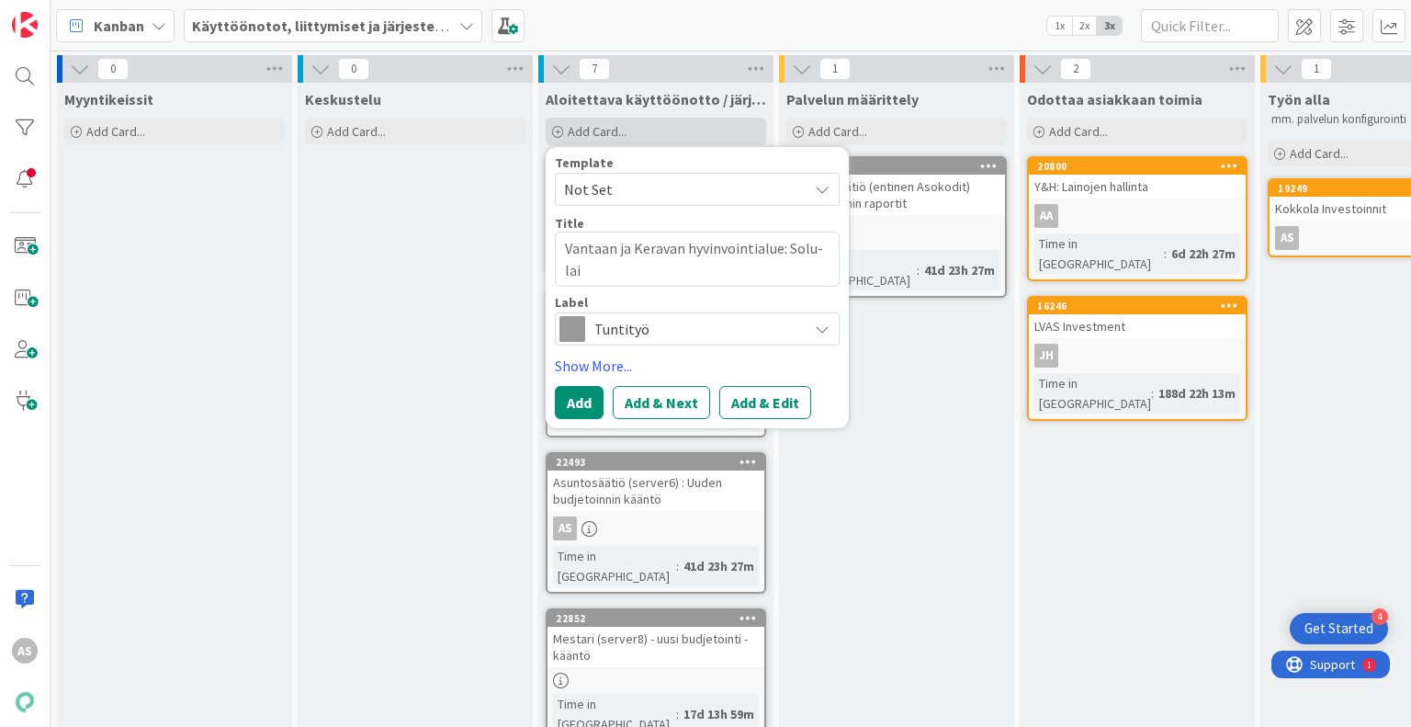
type textarea "x"
type textarea "Vantaan ja Keravan hyvinvointialue: Solu-lain"
type textarea "x"
type textarea "Vantaan ja Keravan hyvinvointialue: Solu-laina"
type textarea "x"
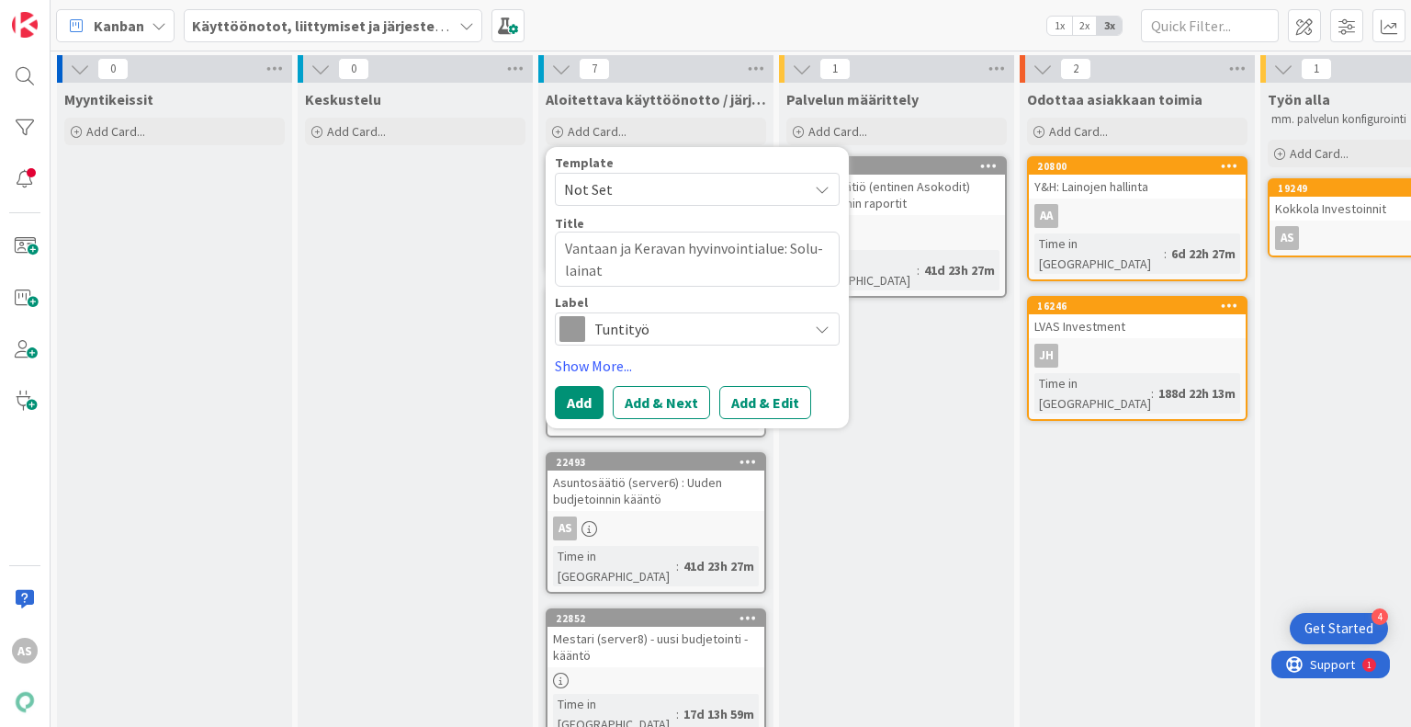
type textarea "Vantaan ja Keravan hyvinvointialue: Solu-lainat"
click at [709, 332] on span "Tuntityö" at bounding box center [696, 329] width 204 height 26
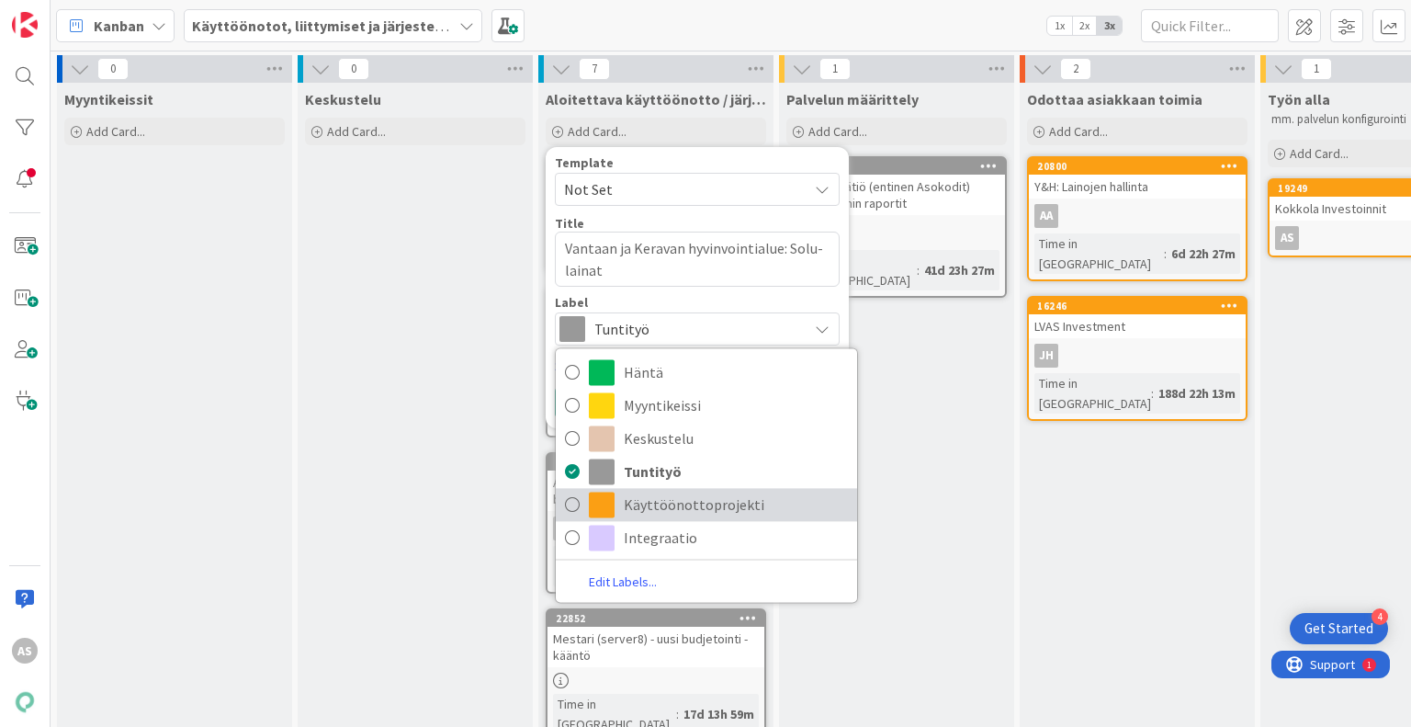
click at [650, 502] on span "Käyttöönottoprojekti" at bounding box center [736, 505] width 224 height 28
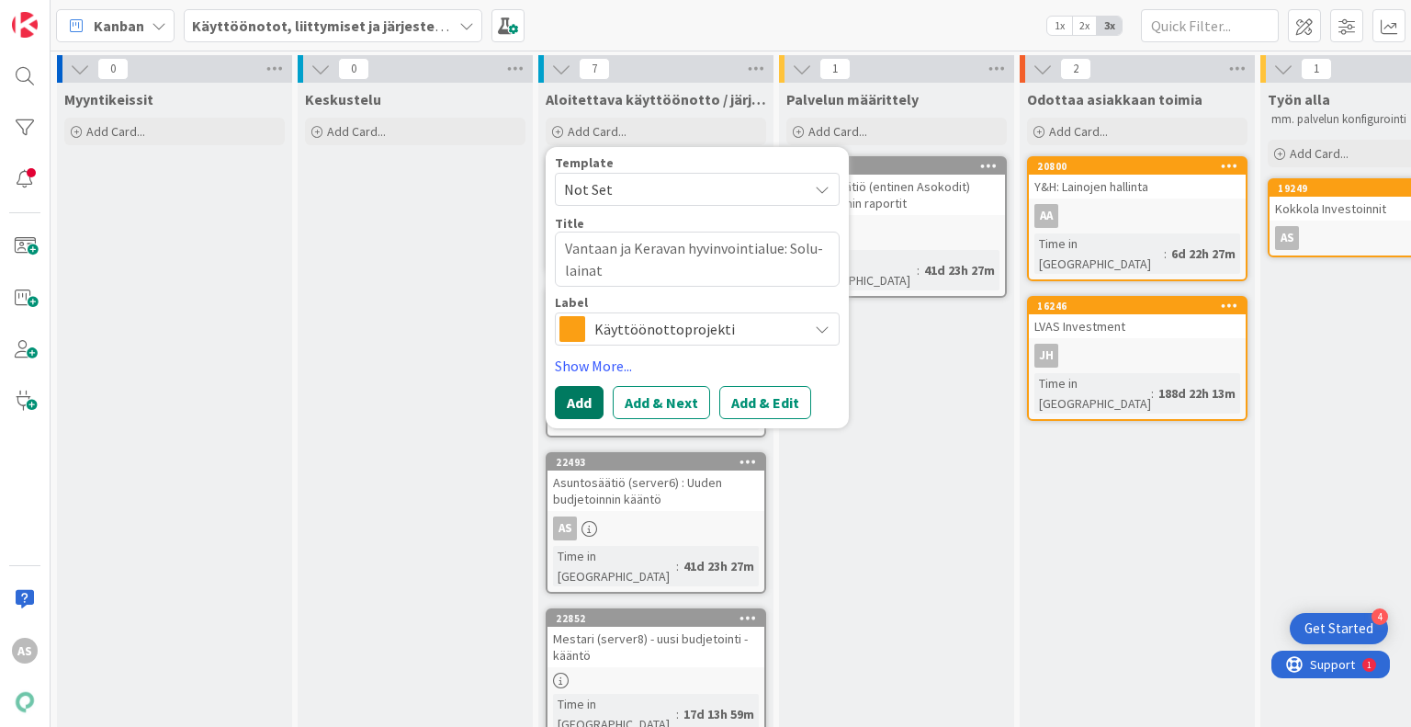
click at [580, 404] on button "Add" at bounding box center [579, 402] width 49 height 33
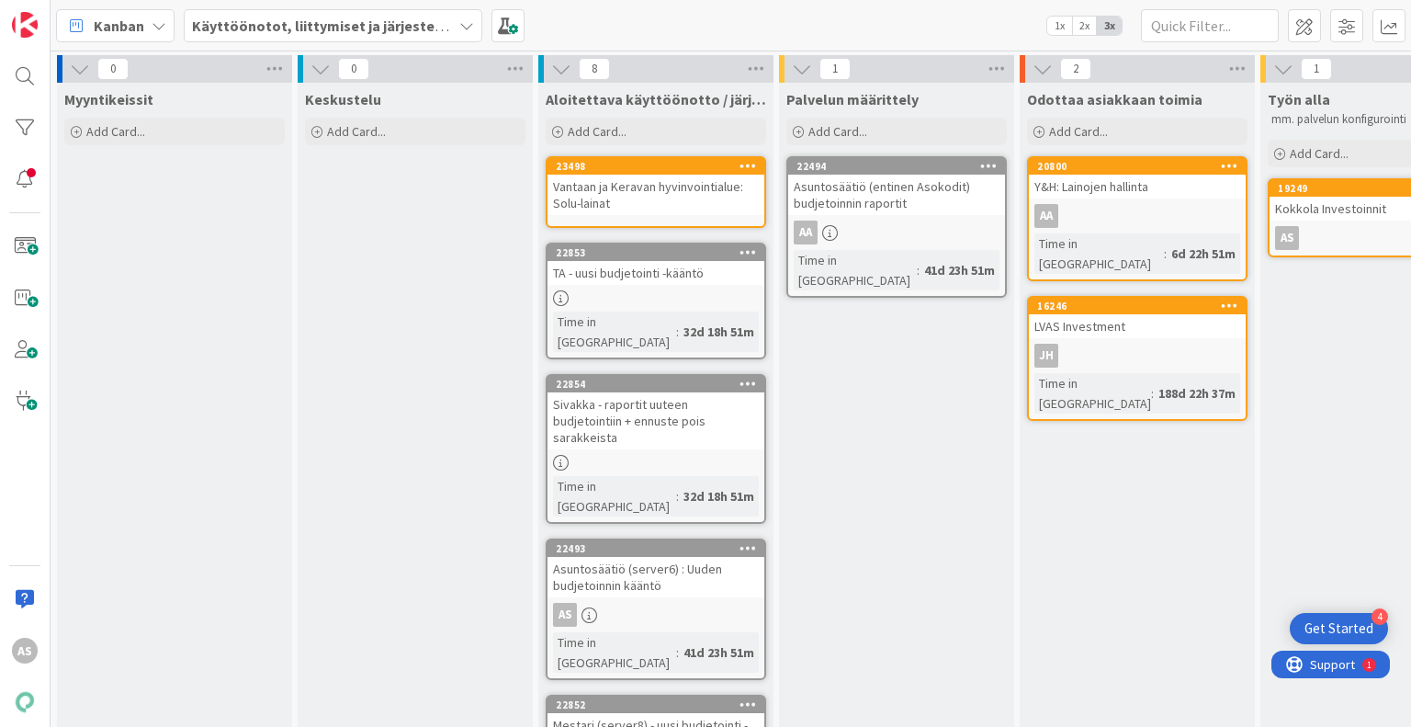
click at [684, 177] on div "Vantaan ja Keravan hyvinvointialue: Solu-lainat" at bounding box center [656, 195] width 217 height 40
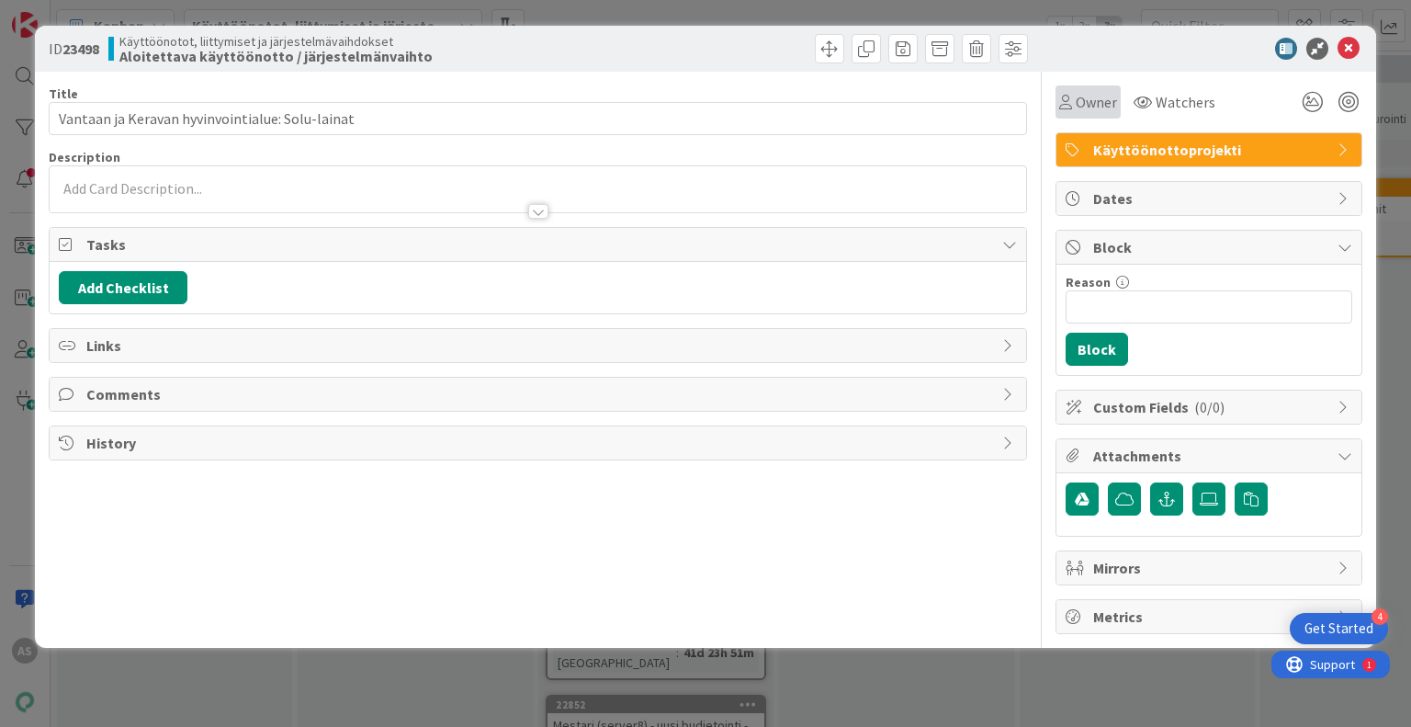
click at [1082, 103] on span "Owner" at bounding box center [1096, 102] width 41 height 22
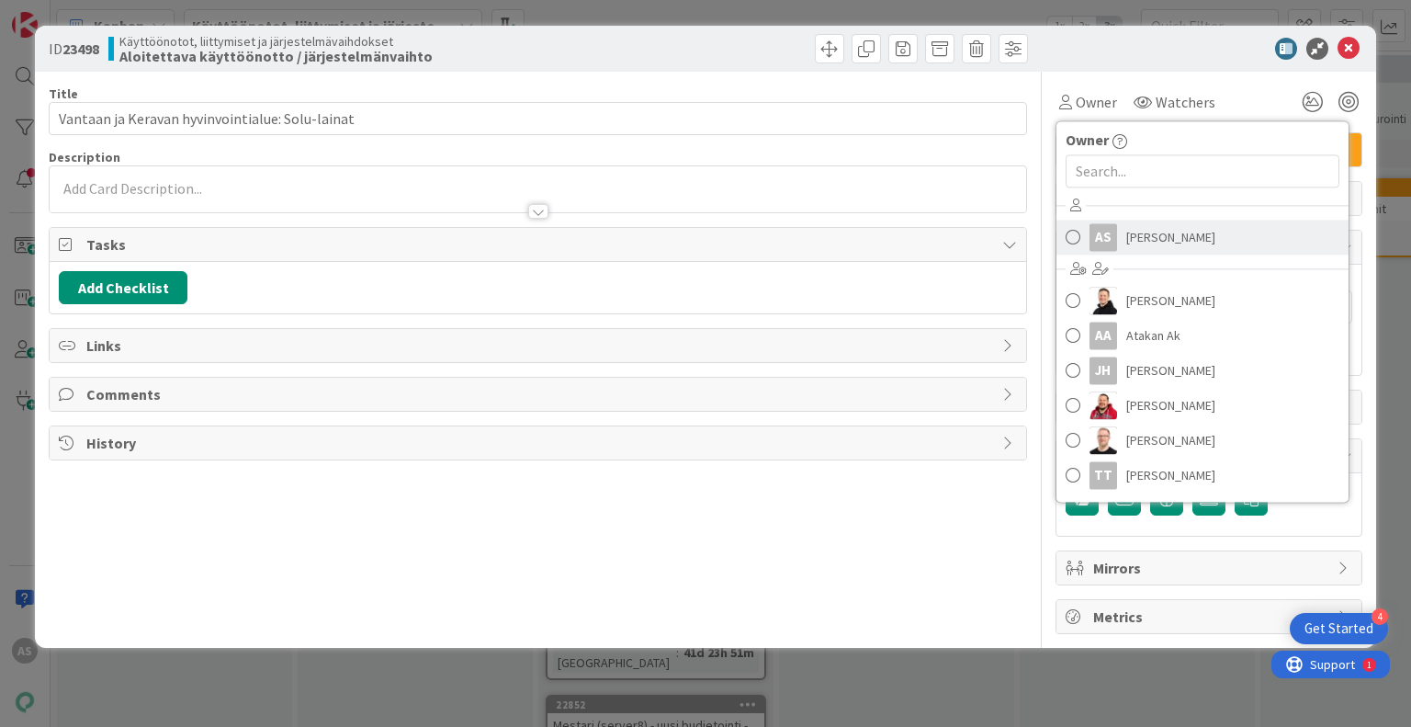
click at [1180, 243] on span "[PERSON_NAME]" at bounding box center [1170, 237] width 89 height 28
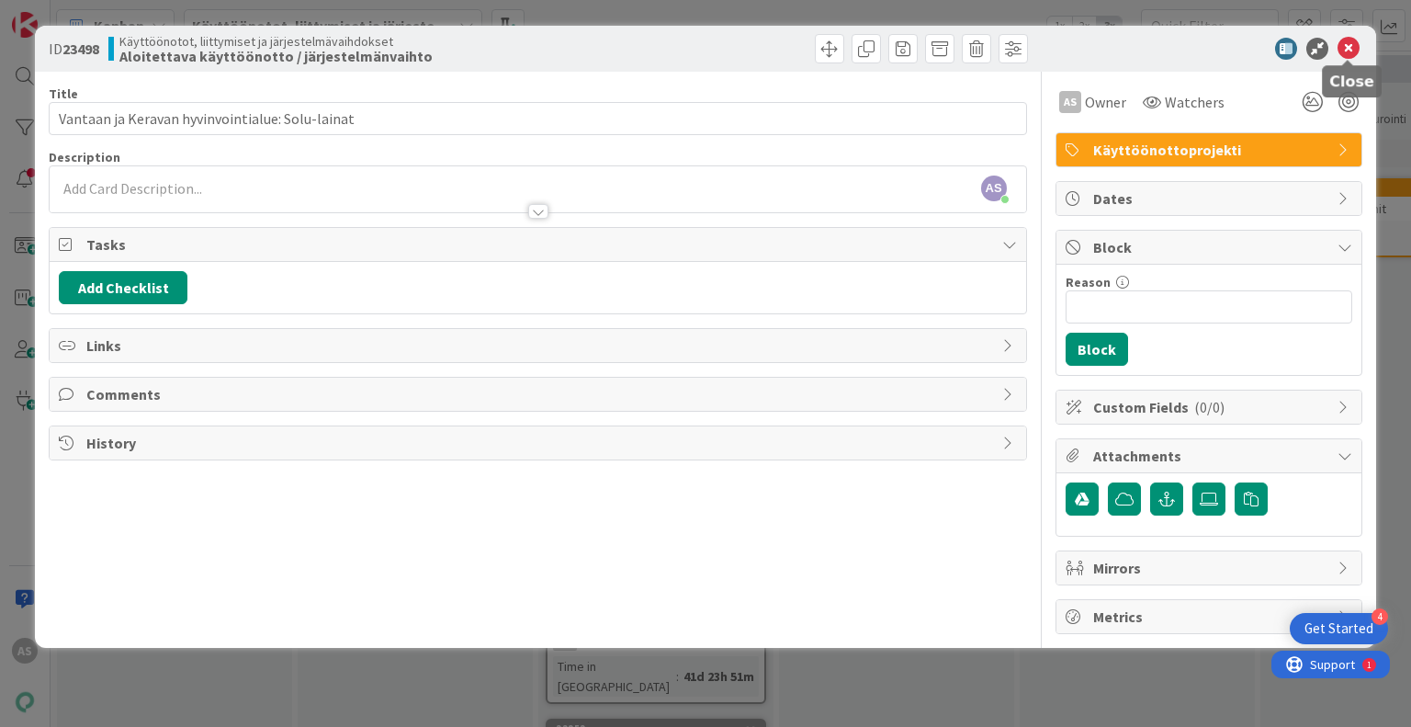
click at [1344, 51] on icon at bounding box center [1349, 49] width 22 height 22
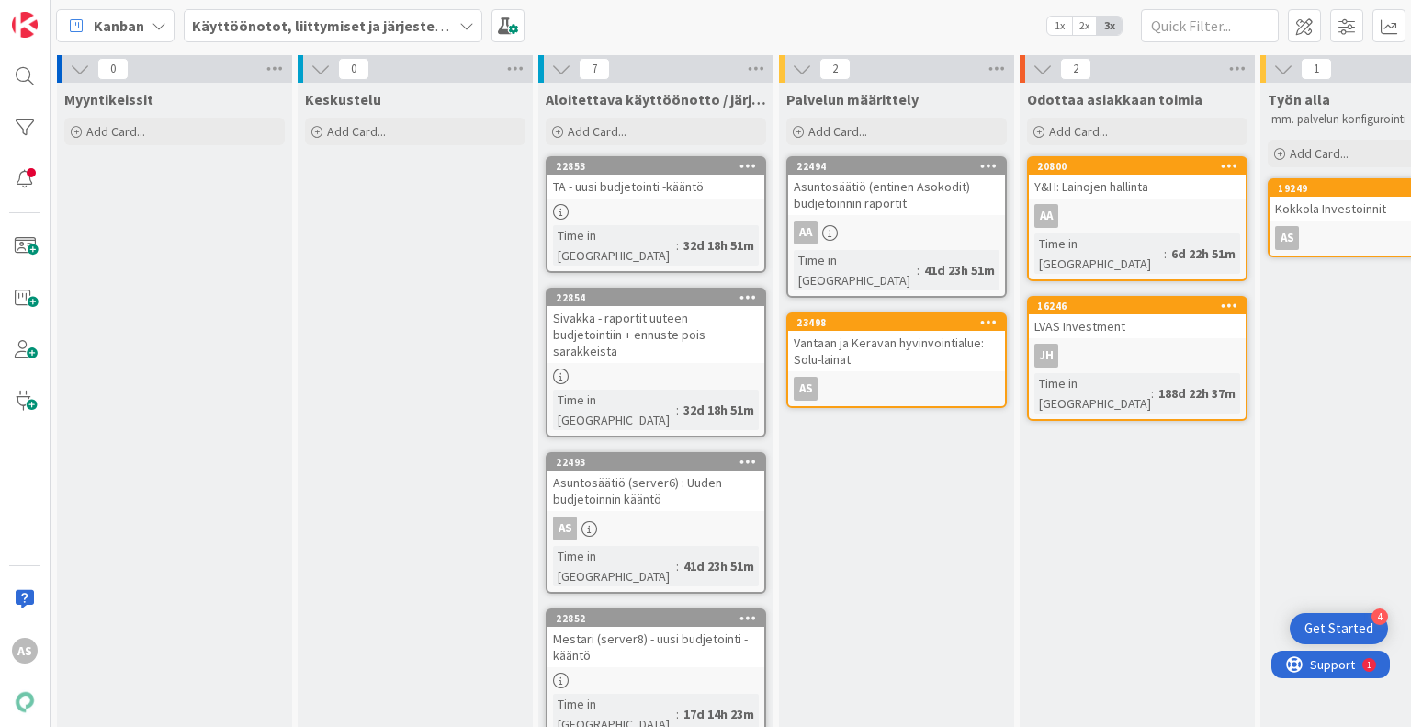
click at [922, 488] on div "Palvelun määrittely Add Card... 22494 Asuntosäätiö (entinen Asokodit) budjetoin…" at bounding box center [896, 609] width 235 height 1052
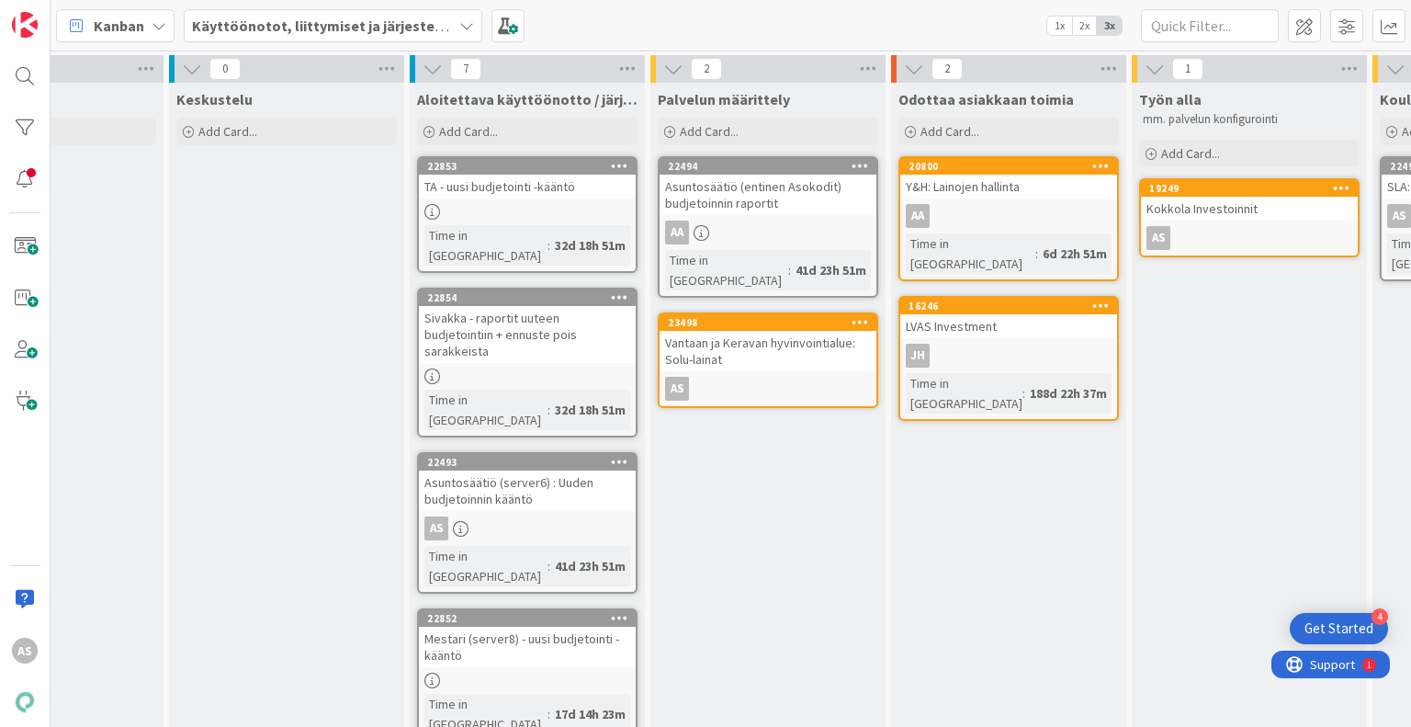
scroll to position [0, 128]
click at [503, 126] on div "Add Card..." at bounding box center [528, 132] width 220 height 28
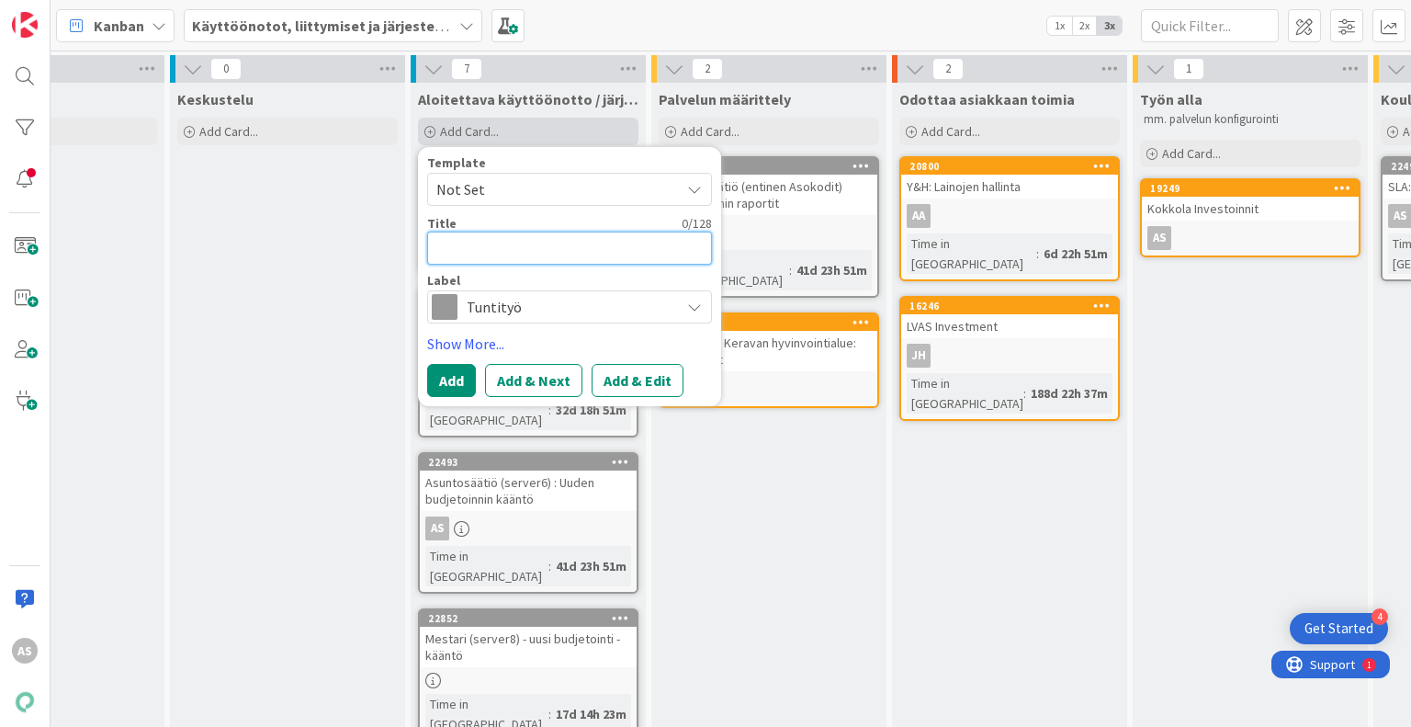
type textarea "x"
type textarea "S"
type textarea "x"
type textarea "Si"
type textarea "x"
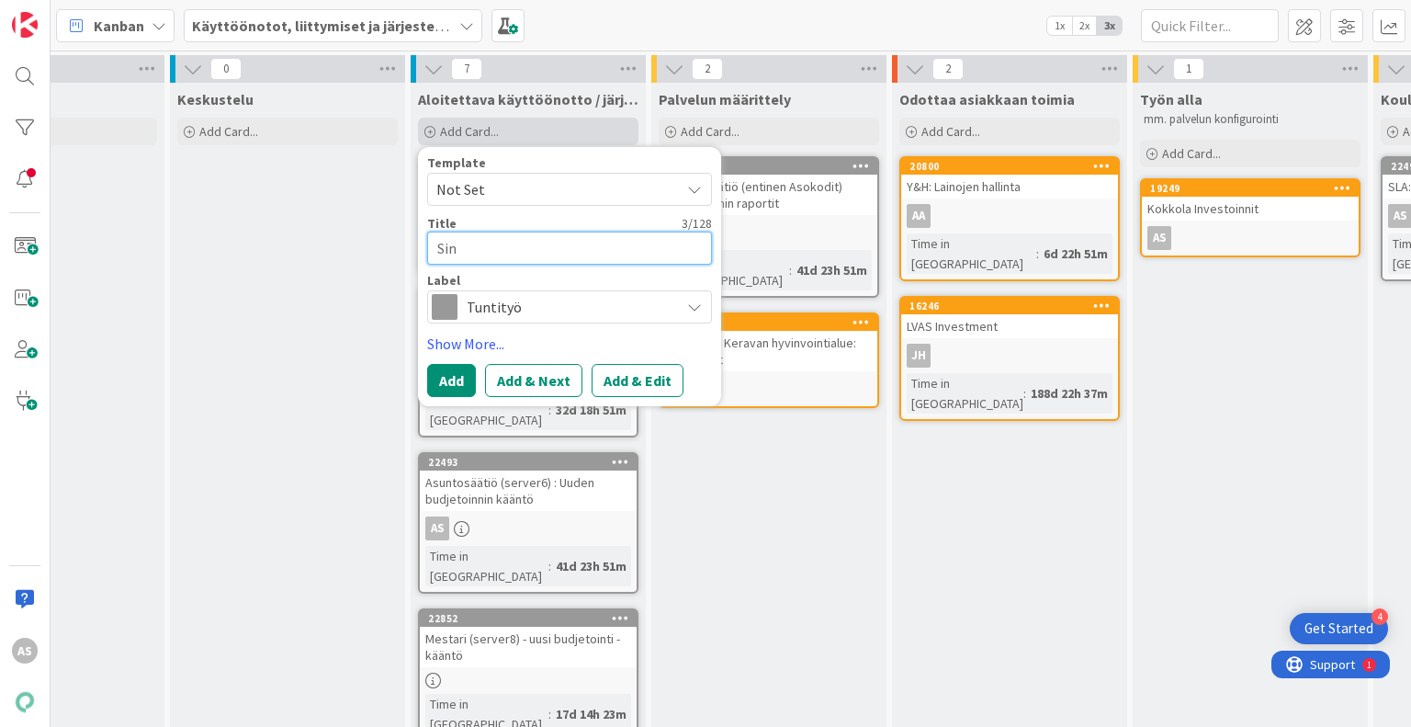
type textarea "Sini"
type textarea "x"
type textarea "Sinin"
type textarea "x"
type textarea "Sinina"
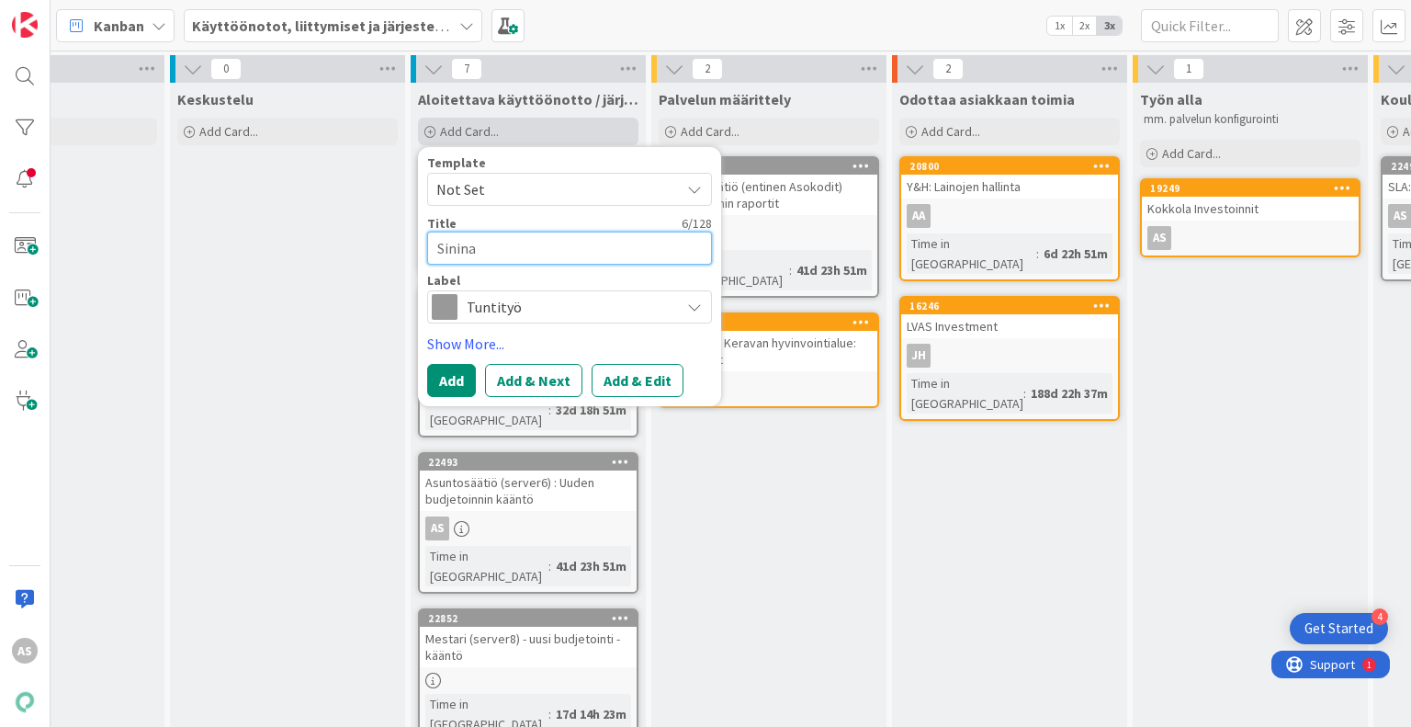
type textarea "x"
type textarea "Sininauh"
type textarea "x"
type textarea "Sininauha"
type textarea "x"
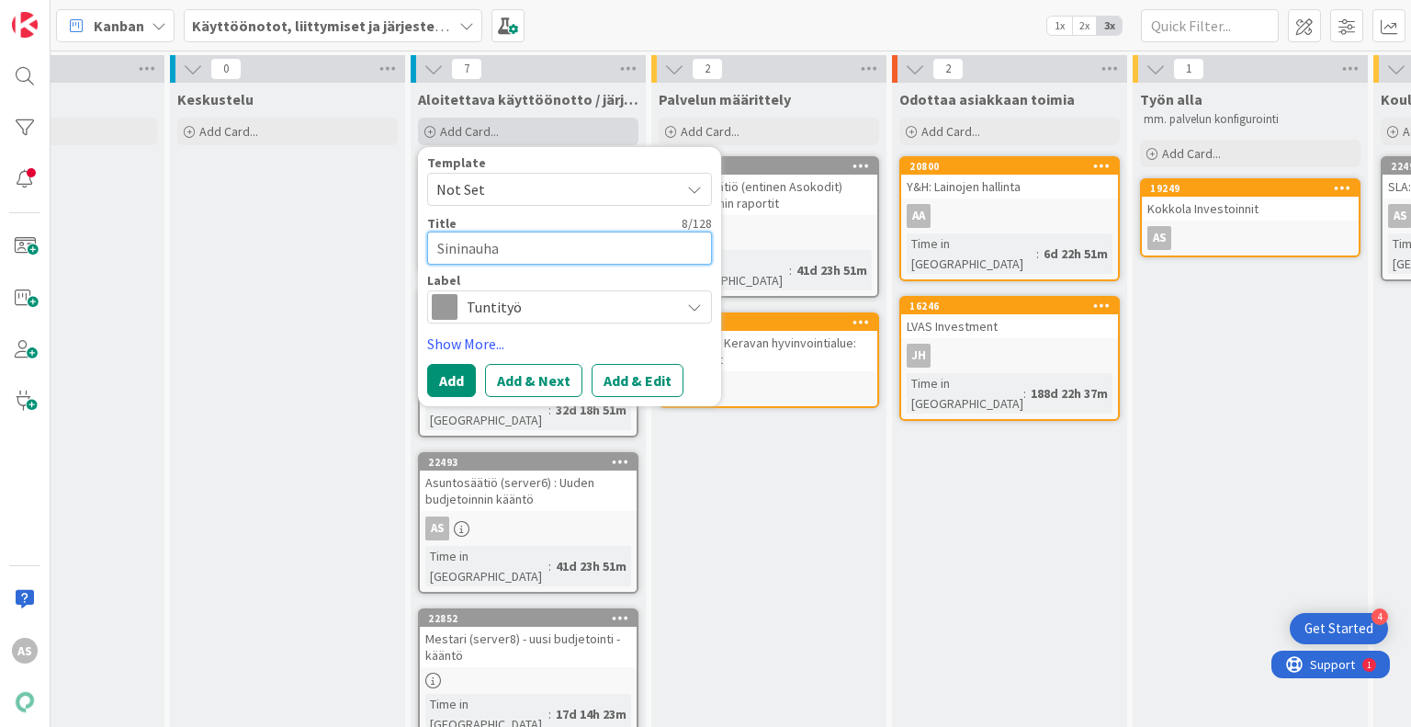
type textarea "Sininauhas"
type textarea "x"
type textarea "Sininauhasä"
type textarea "x"
type textarea "Sininauhasää"
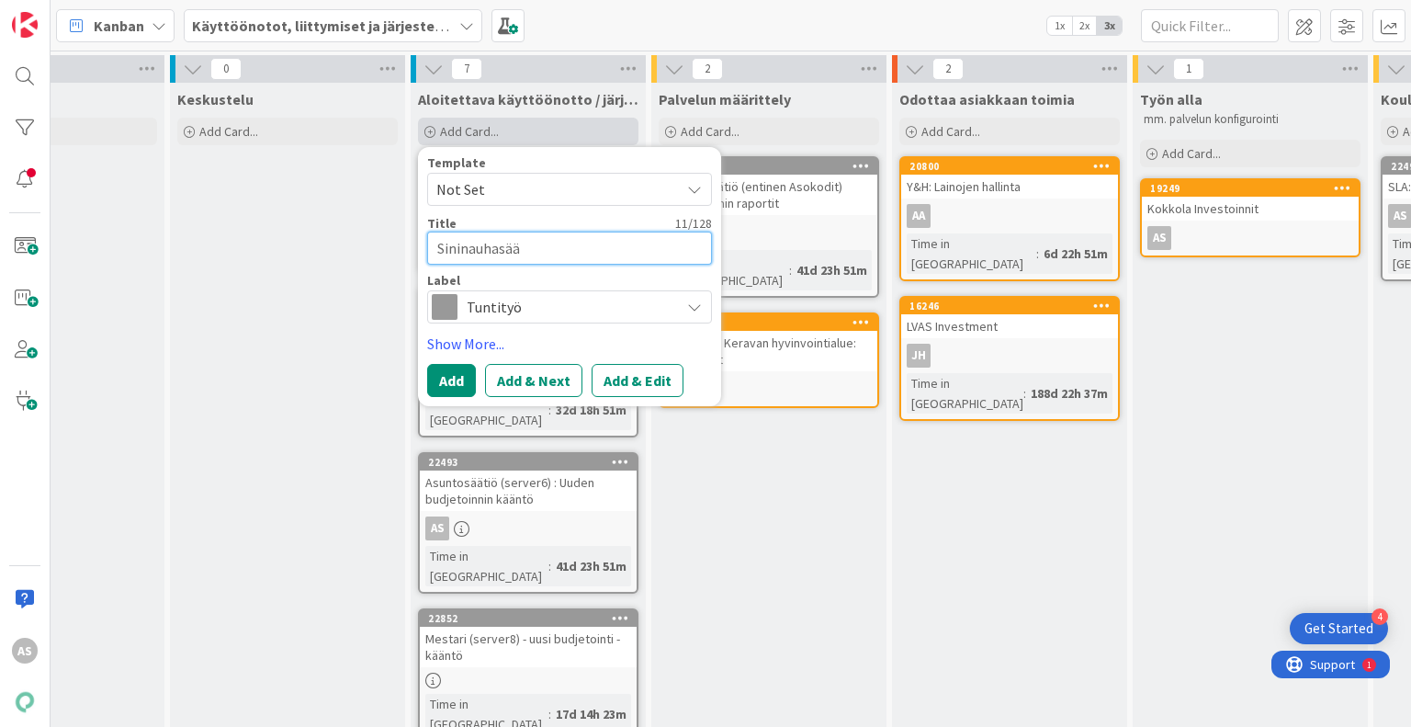
type textarea "x"
type textarea "Sininauhasäät"
type textarea "x"
type textarea "Sininauhasääti"
type textarea "x"
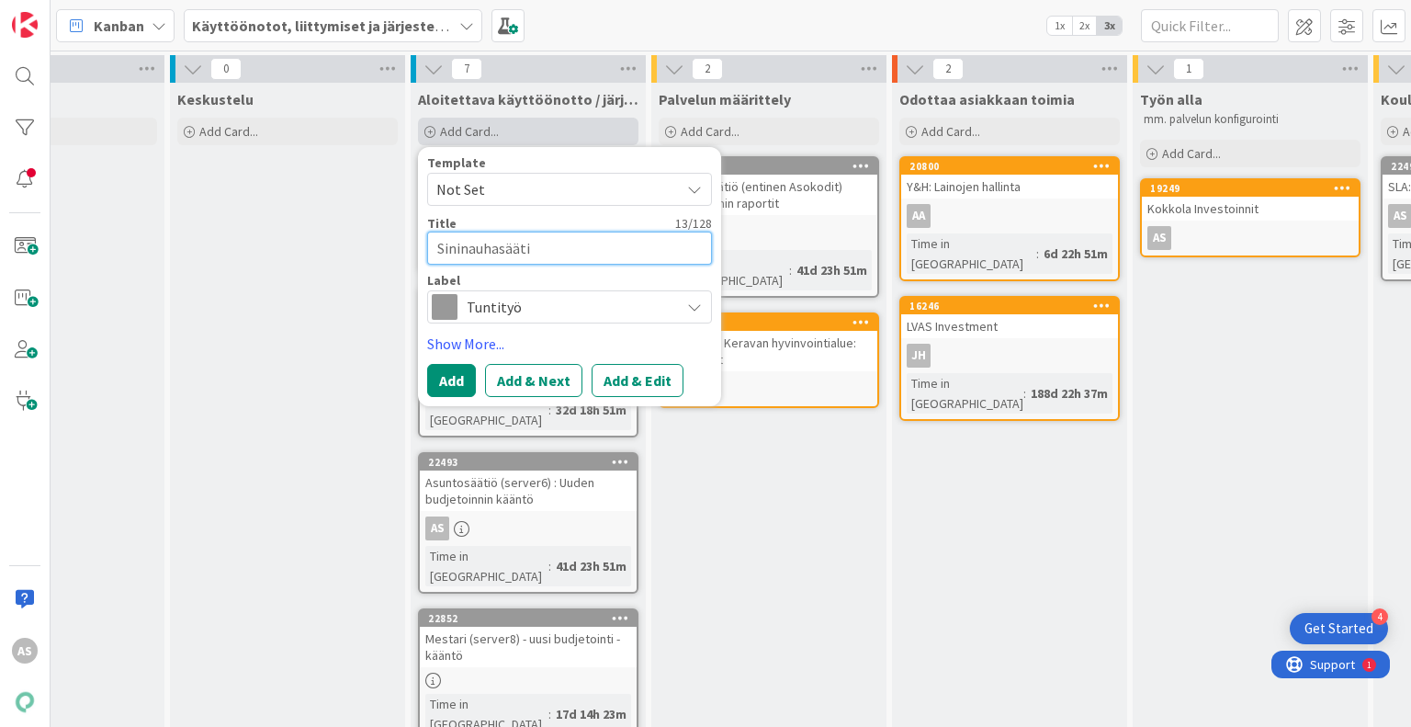
type textarea "Sininauhasäätiö"
type textarea "x"
type textarea "Sininauhasäätiö:"
type textarea "x"
type textarea "Sininauhasäätiö:"
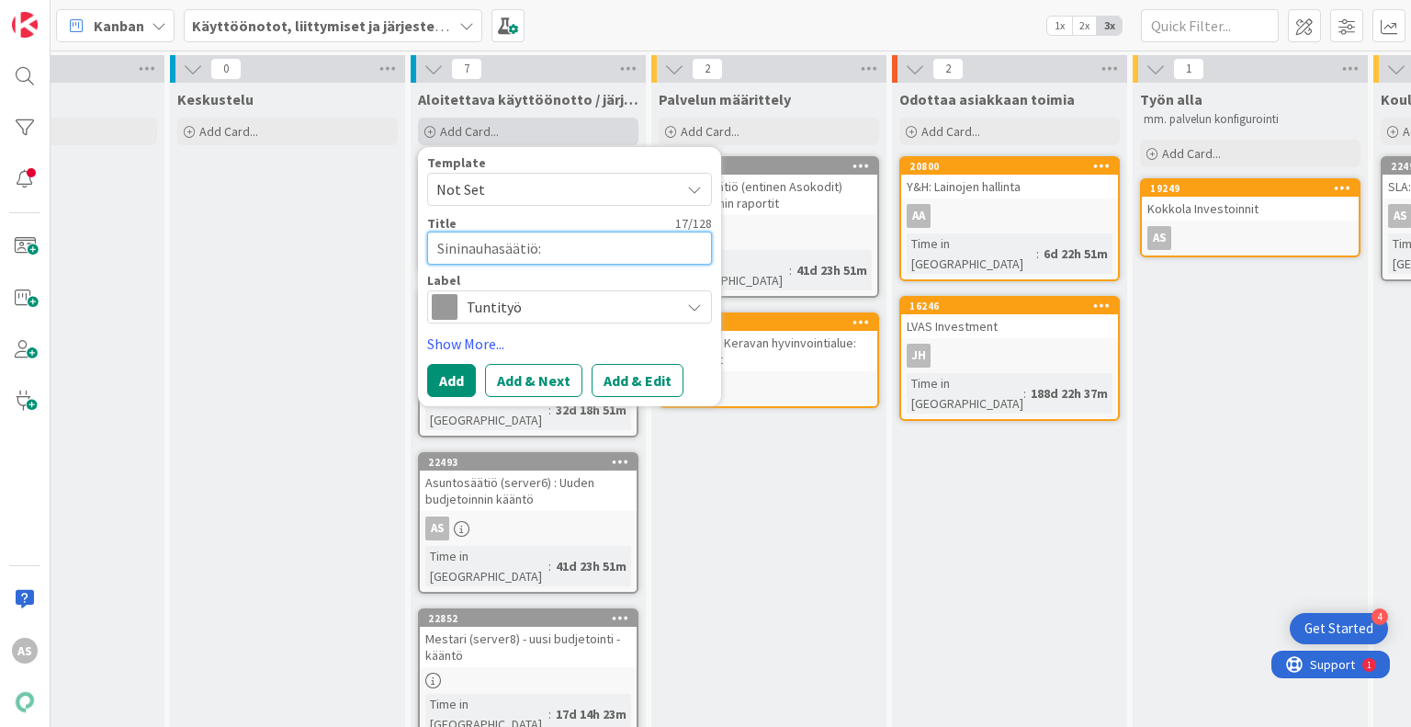
type textarea "x"
type textarea "Sininauhasäätiö: K"
type textarea "x"
type textarea "Sininauhasäätiö: KE"
type textarea "x"
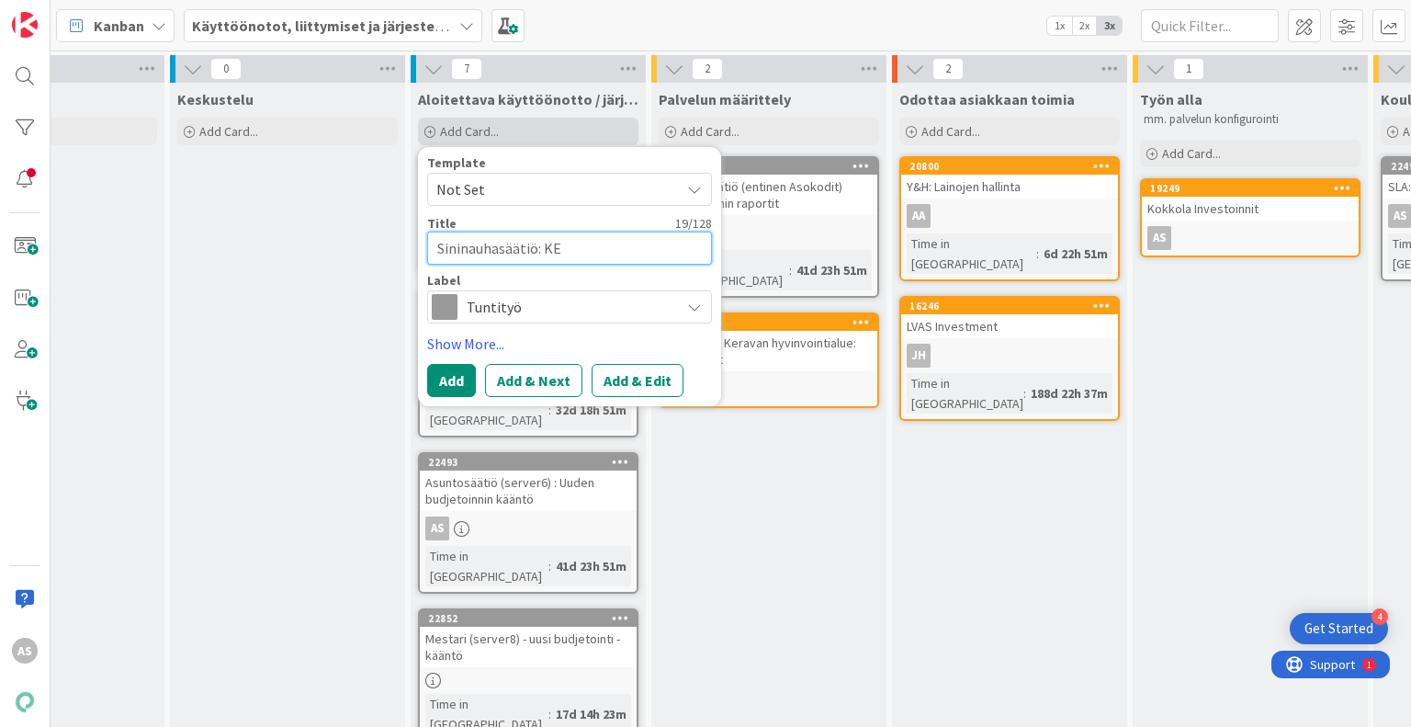
type textarea "Sininauhasäätiö: K"
type textarea "x"
type textarea "Sininauhasäätiö: Ken"
type textarea "x"
type textarea "Sininauhasäätiö: Kenn"
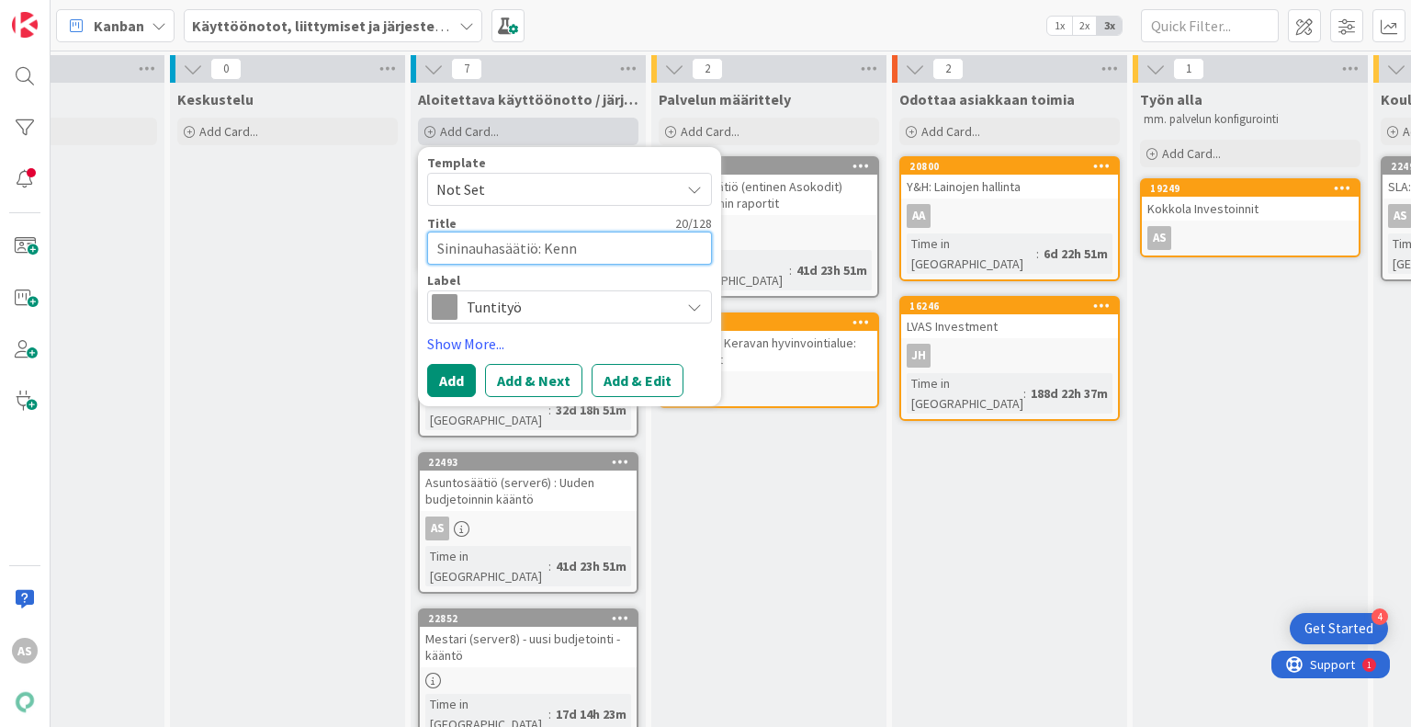
type textarea "x"
type textarea "Sininauhasäätiö: Kenno"
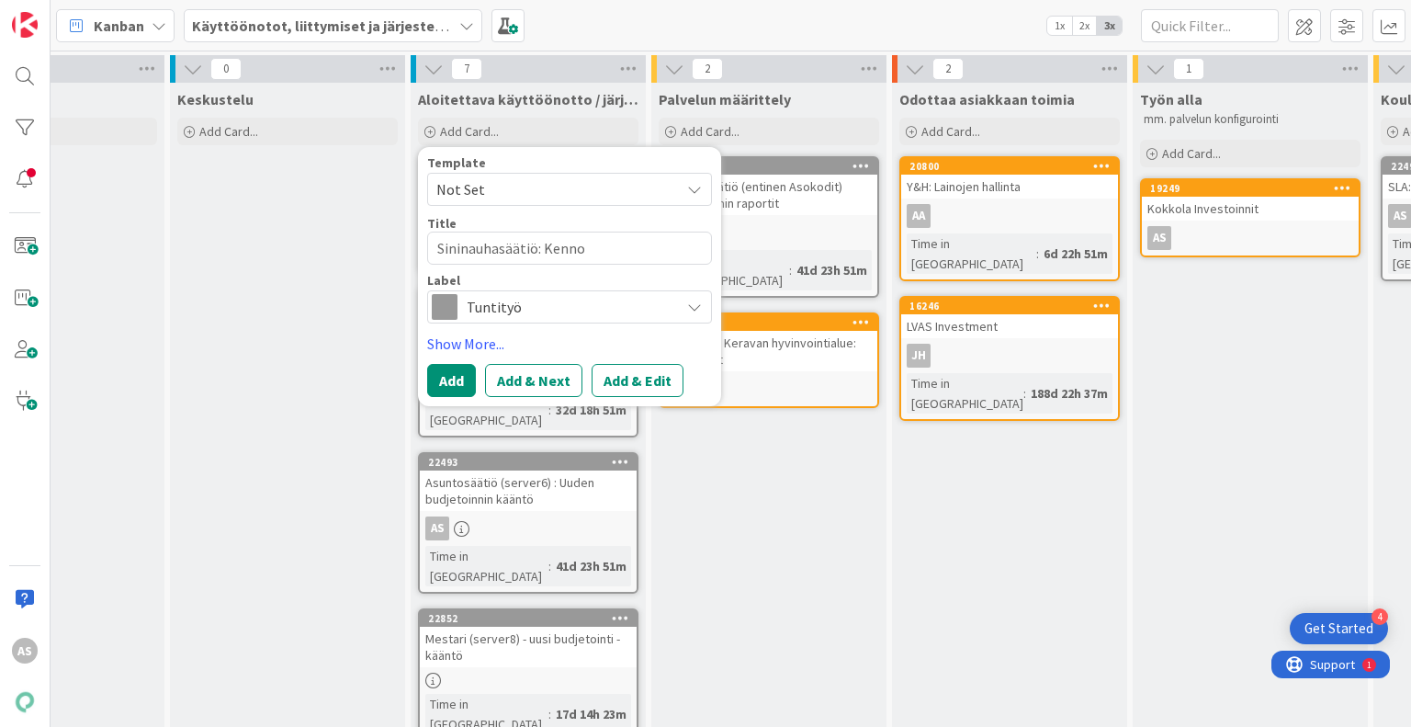
click at [559, 309] on span "Tuntityö" at bounding box center [569, 307] width 204 height 26
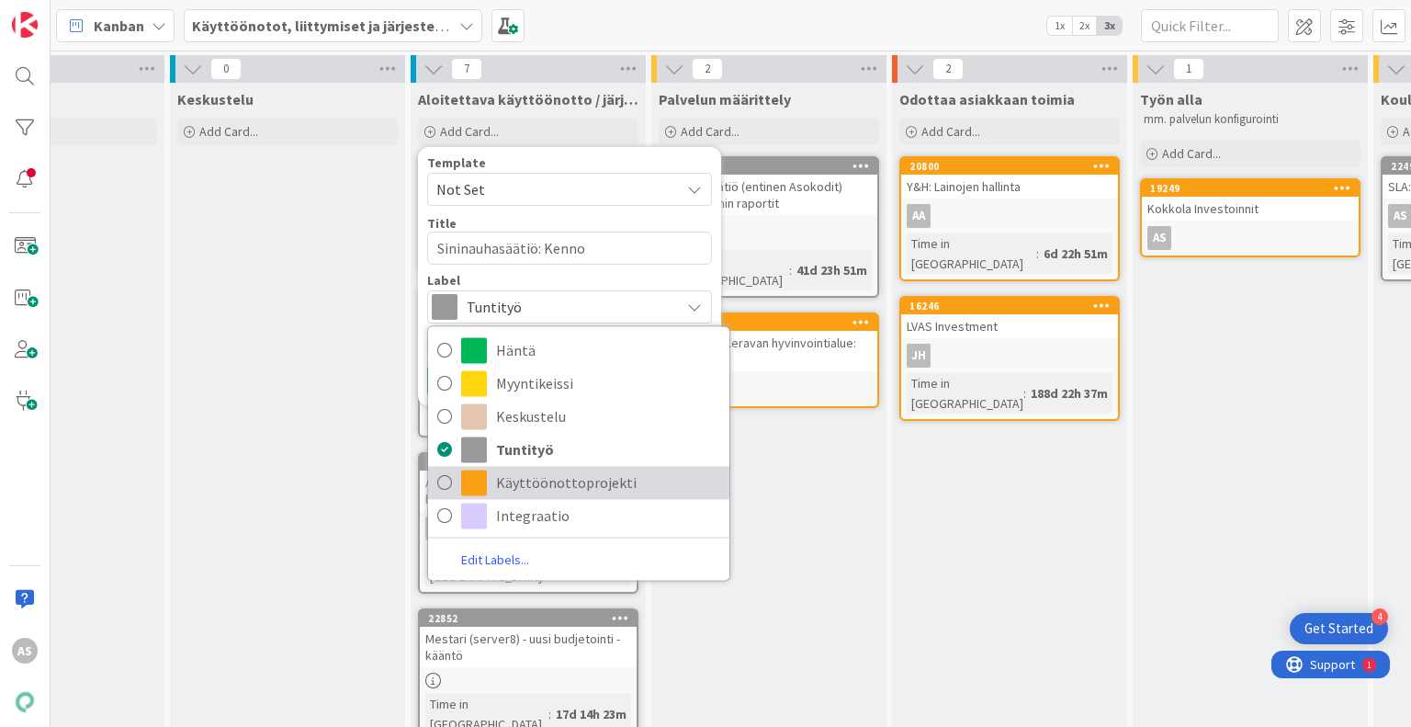
click at [555, 485] on span "Käyttöönottoprojekti" at bounding box center [608, 483] width 224 height 28
type textarea "x"
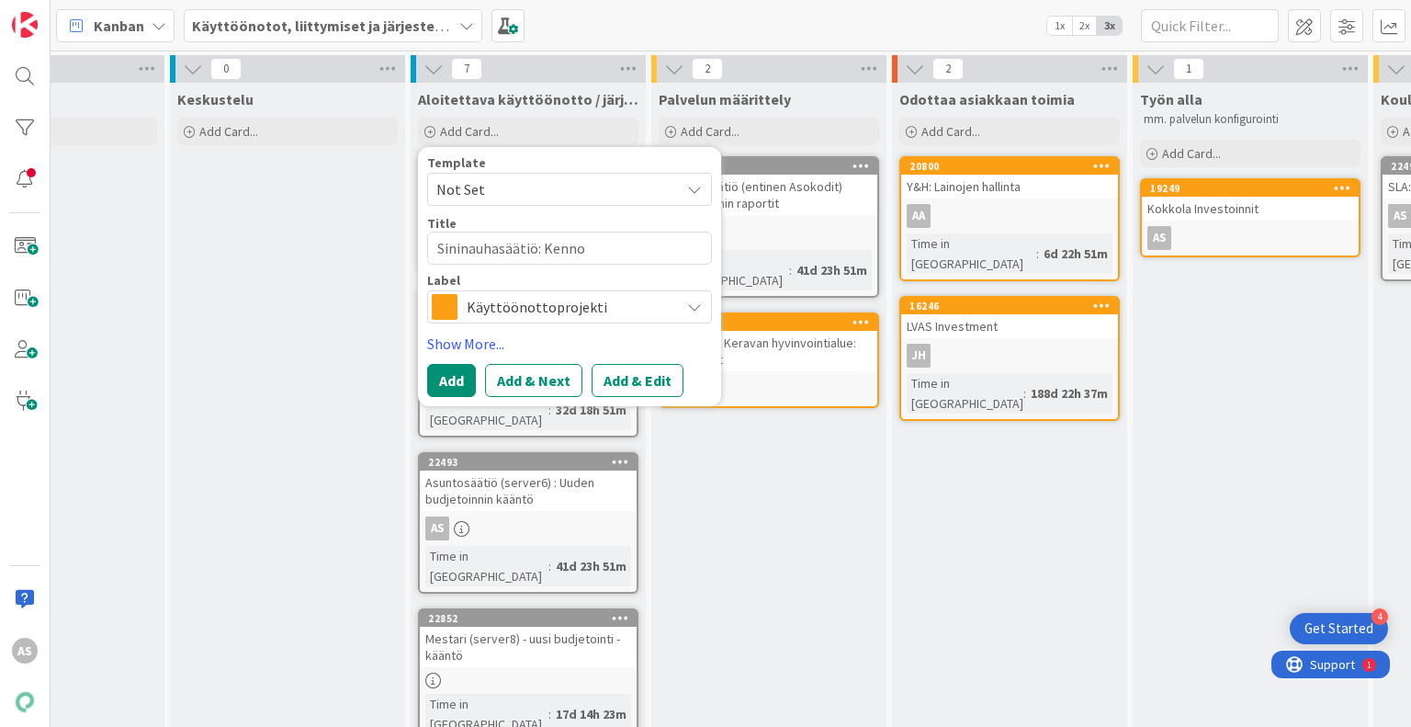
click at [452, 398] on div "Template Not Set Title 22 / 128 Sininauhasäätiö: Kenno Label Käyttöönottoprojek…" at bounding box center [569, 276] width 303 height 259
click at [445, 381] on button "Add" at bounding box center [451, 380] width 49 height 33
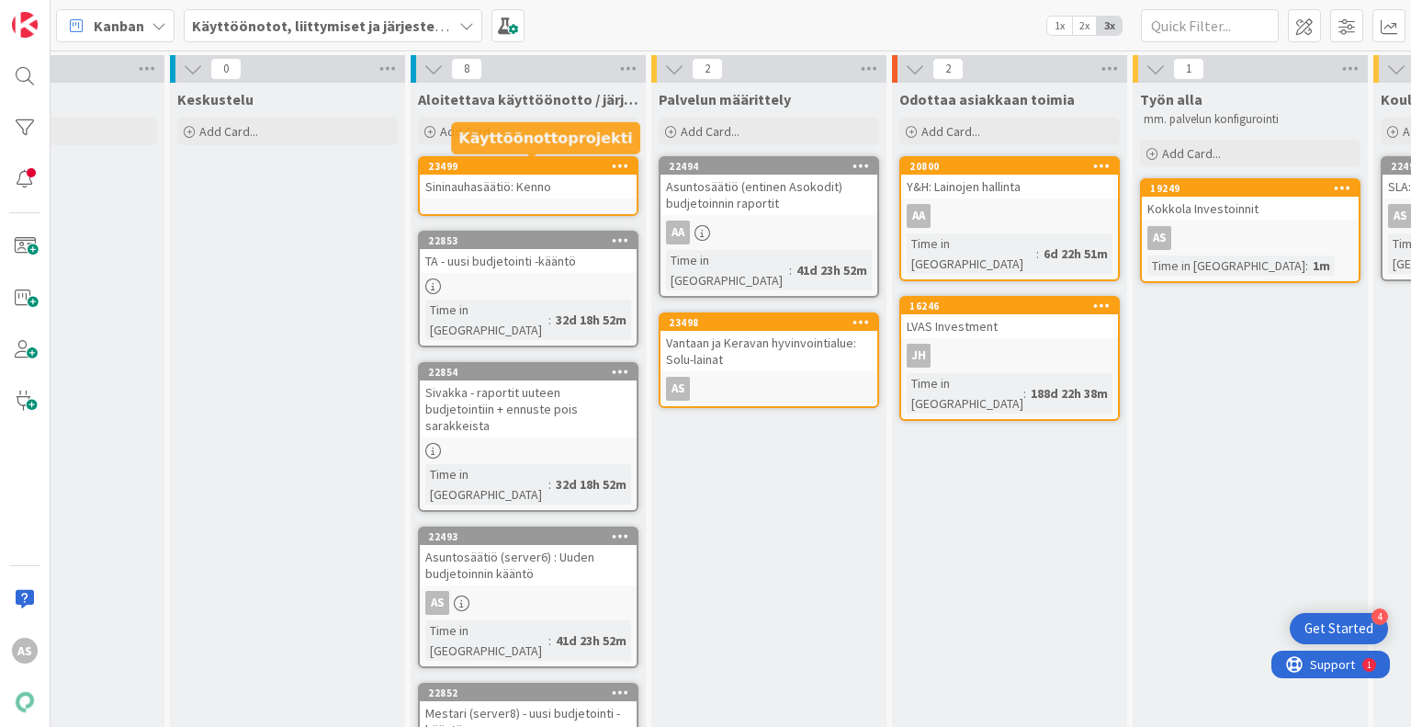
click at [563, 160] on div "23499" at bounding box center [532, 166] width 209 height 13
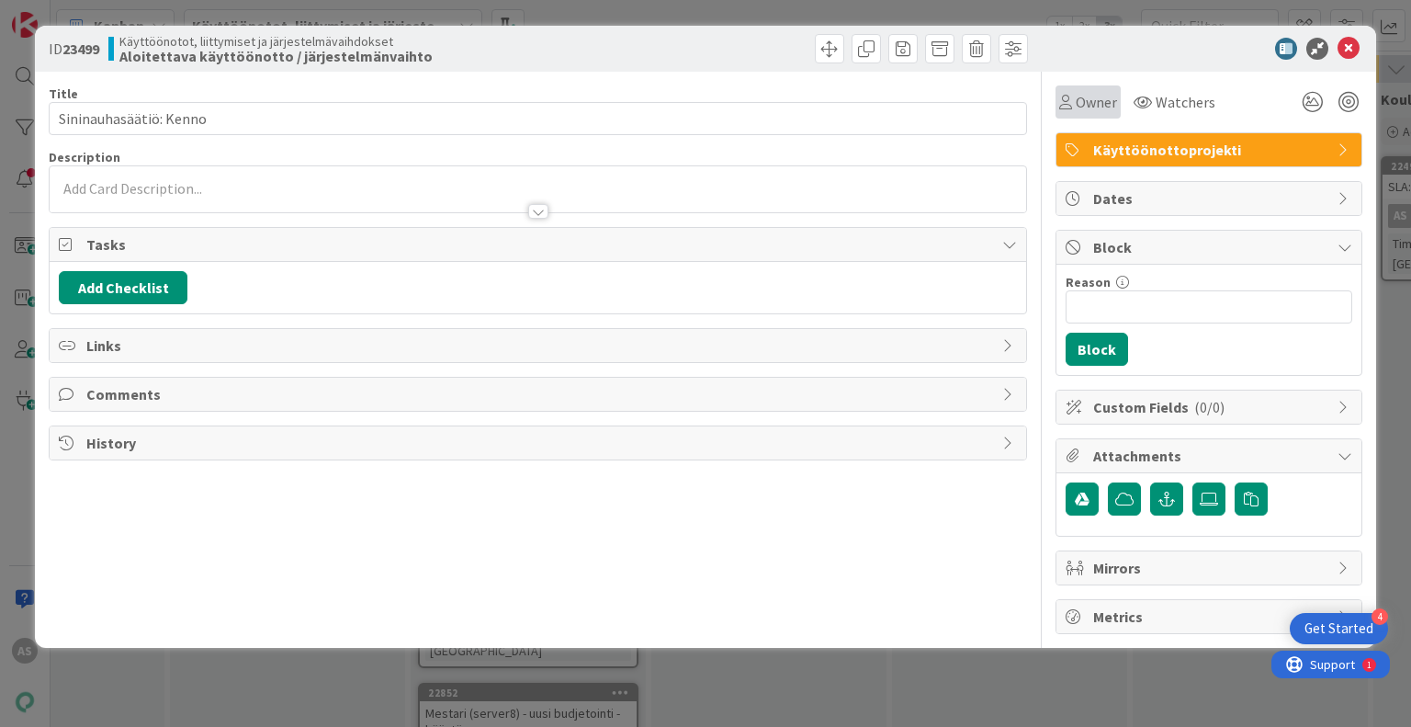
click at [1076, 105] on span "Owner" at bounding box center [1096, 102] width 41 height 22
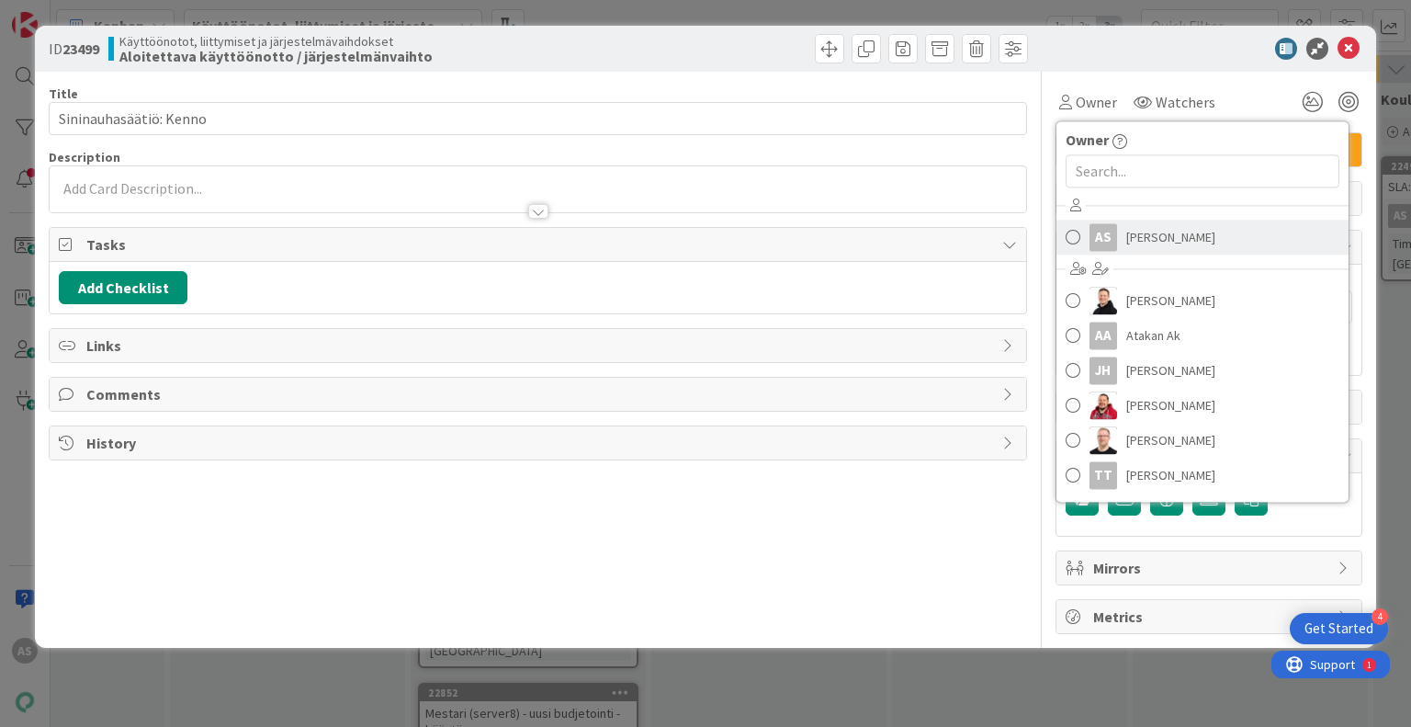
click at [1153, 246] on span "[PERSON_NAME]" at bounding box center [1170, 237] width 89 height 28
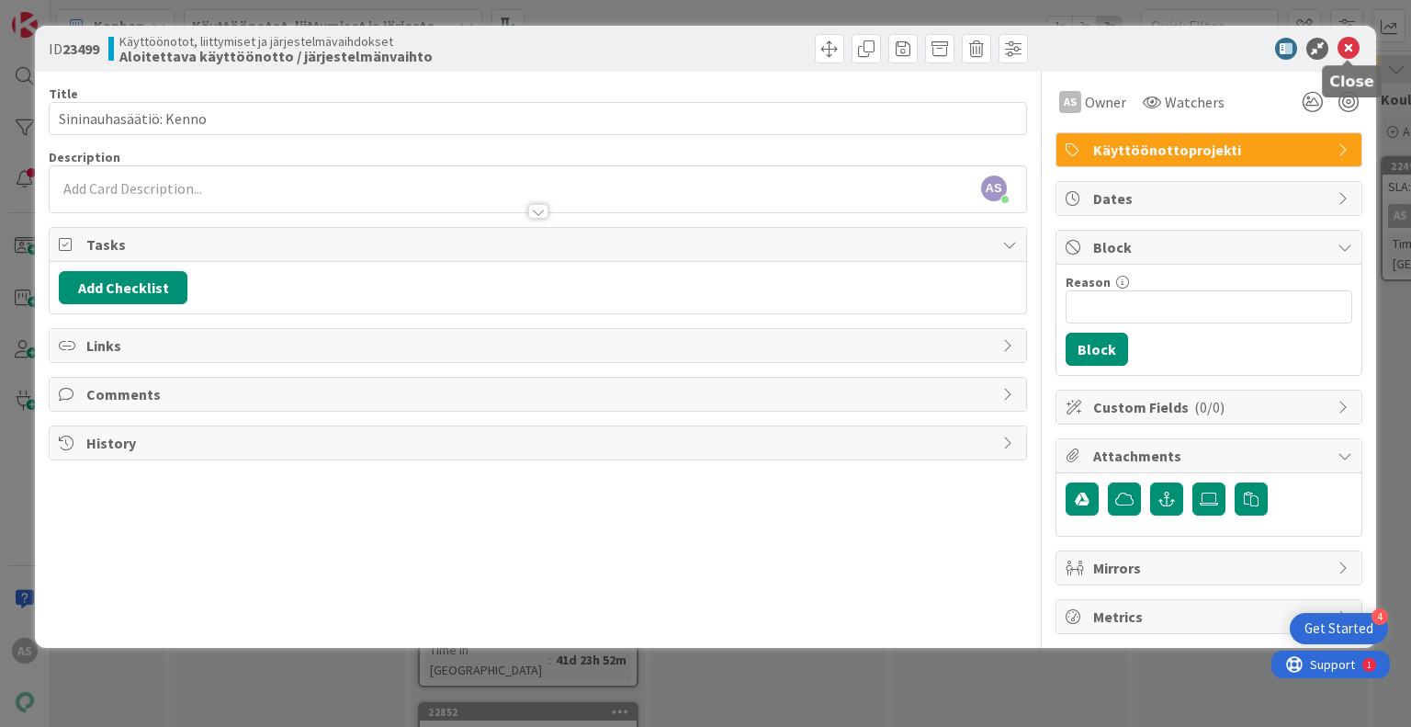
click at [1355, 47] on icon at bounding box center [1349, 49] width 22 height 22
